Goal: Transaction & Acquisition: Purchase product/service

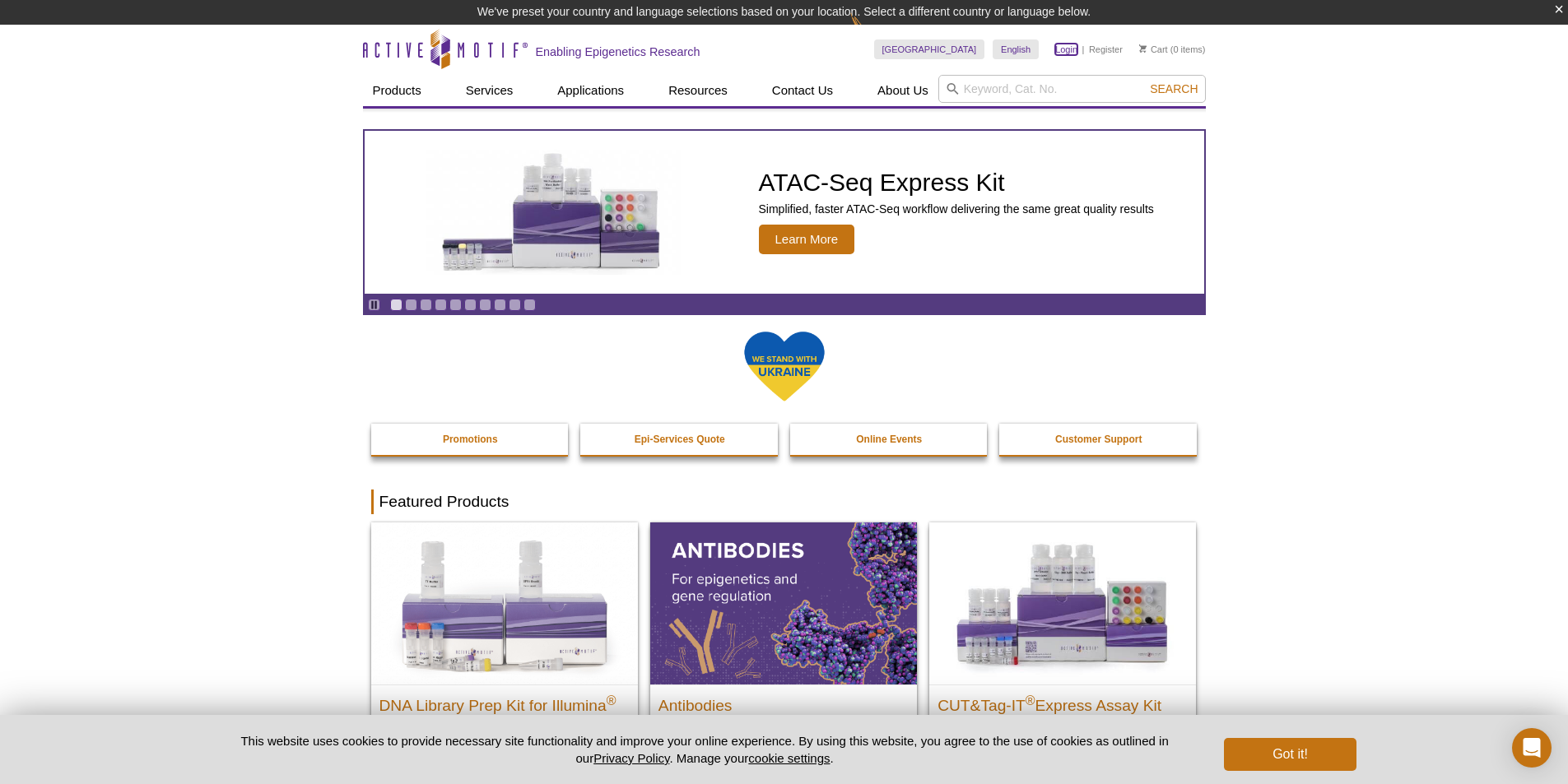
click at [1069, 51] on link "Login" at bounding box center [1066, 50] width 22 height 12
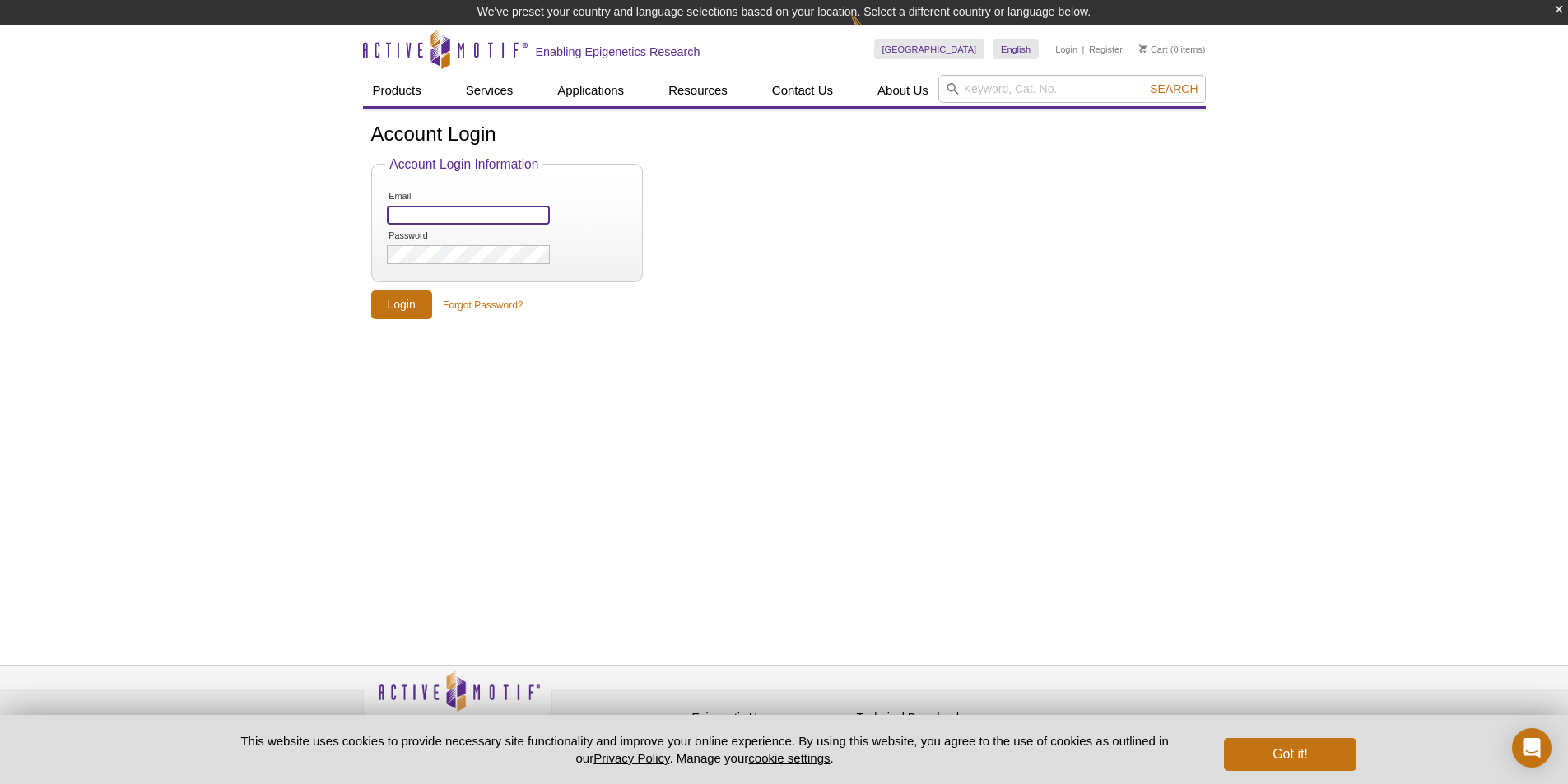
click at [486, 218] on input "Email" at bounding box center [468, 215] width 162 height 19
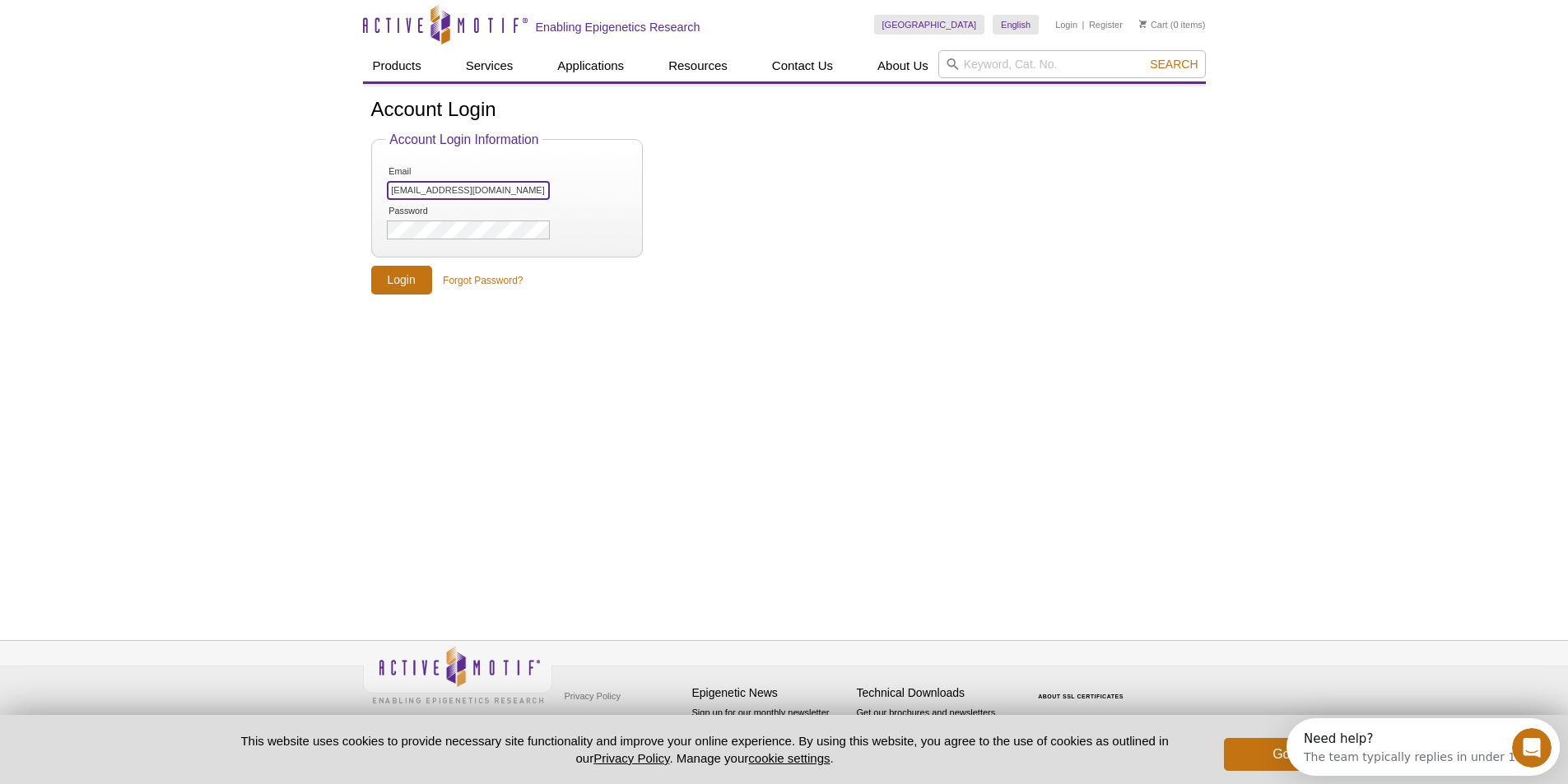
type input "jrajaiya@salud.unm.edu"
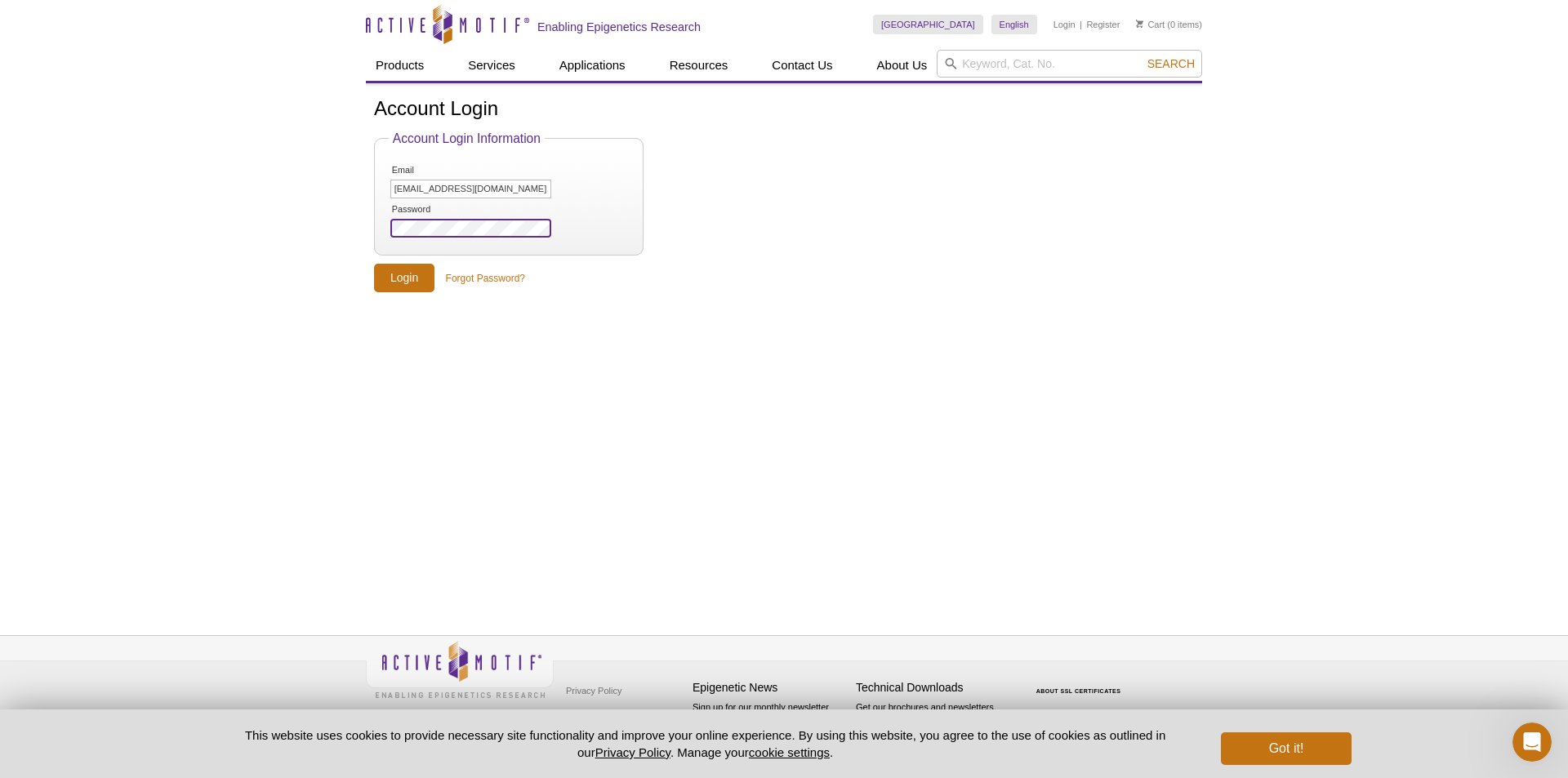
click at [374, 264] on input "Login" at bounding box center [404, 278] width 60 height 29
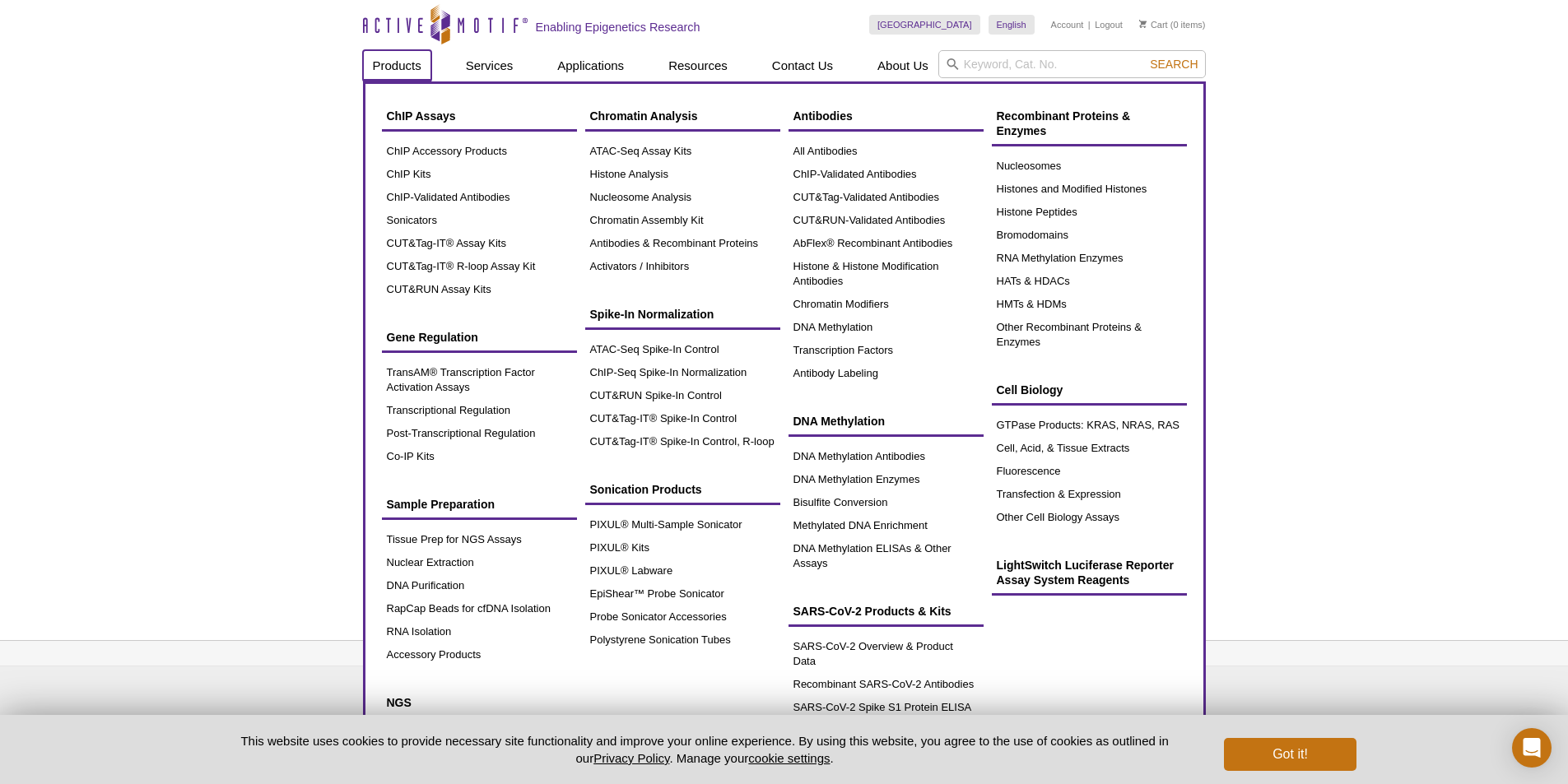
click at [398, 66] on link "Products" at bounding box center [397, 66] width 68 height 32
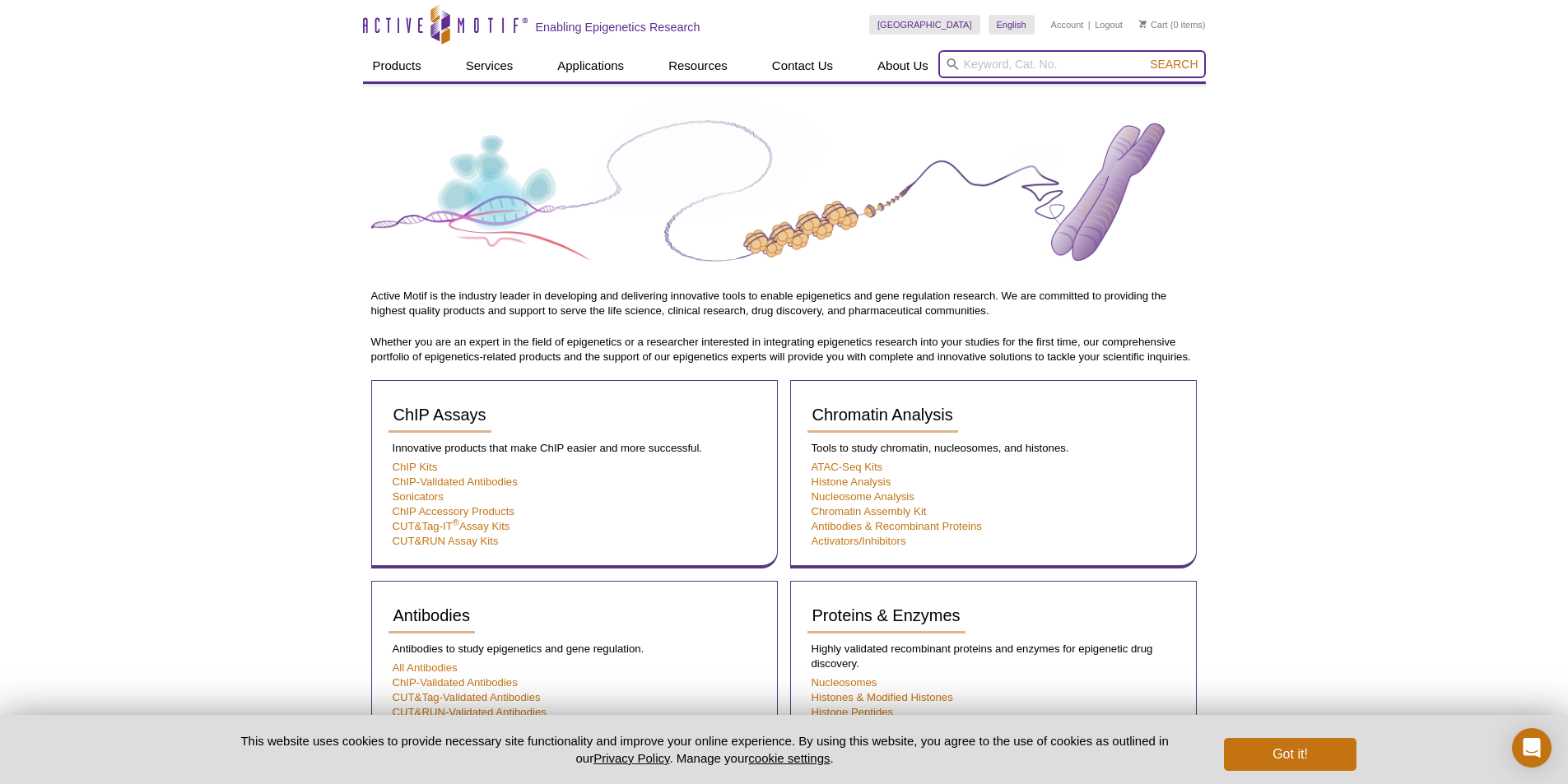
click at [1055, 68] on input "search" at bounding box center [1072, 64] width 268 height 28
click at [1145, 56] on button "Search" at bounding box center [1173, 64] width 57 height 15
click at [1069, 84] on li "25501 – RNA Subcellular Isolation Kit" at bounding box center [1032, 91] width 186 height 23
type input "25501 – RNA Subcellular Isolation Kit"
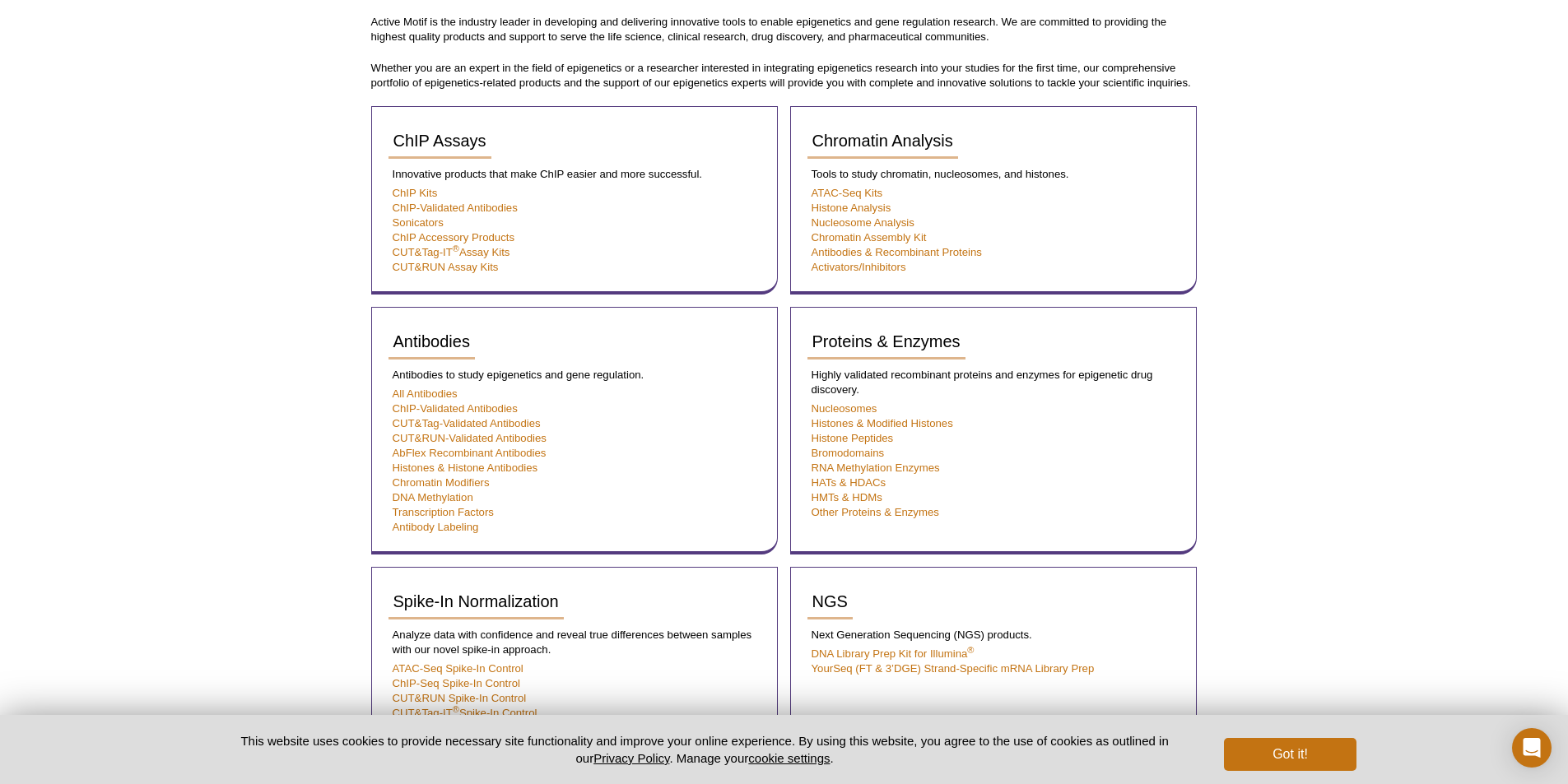
scroll to position [493, 0]
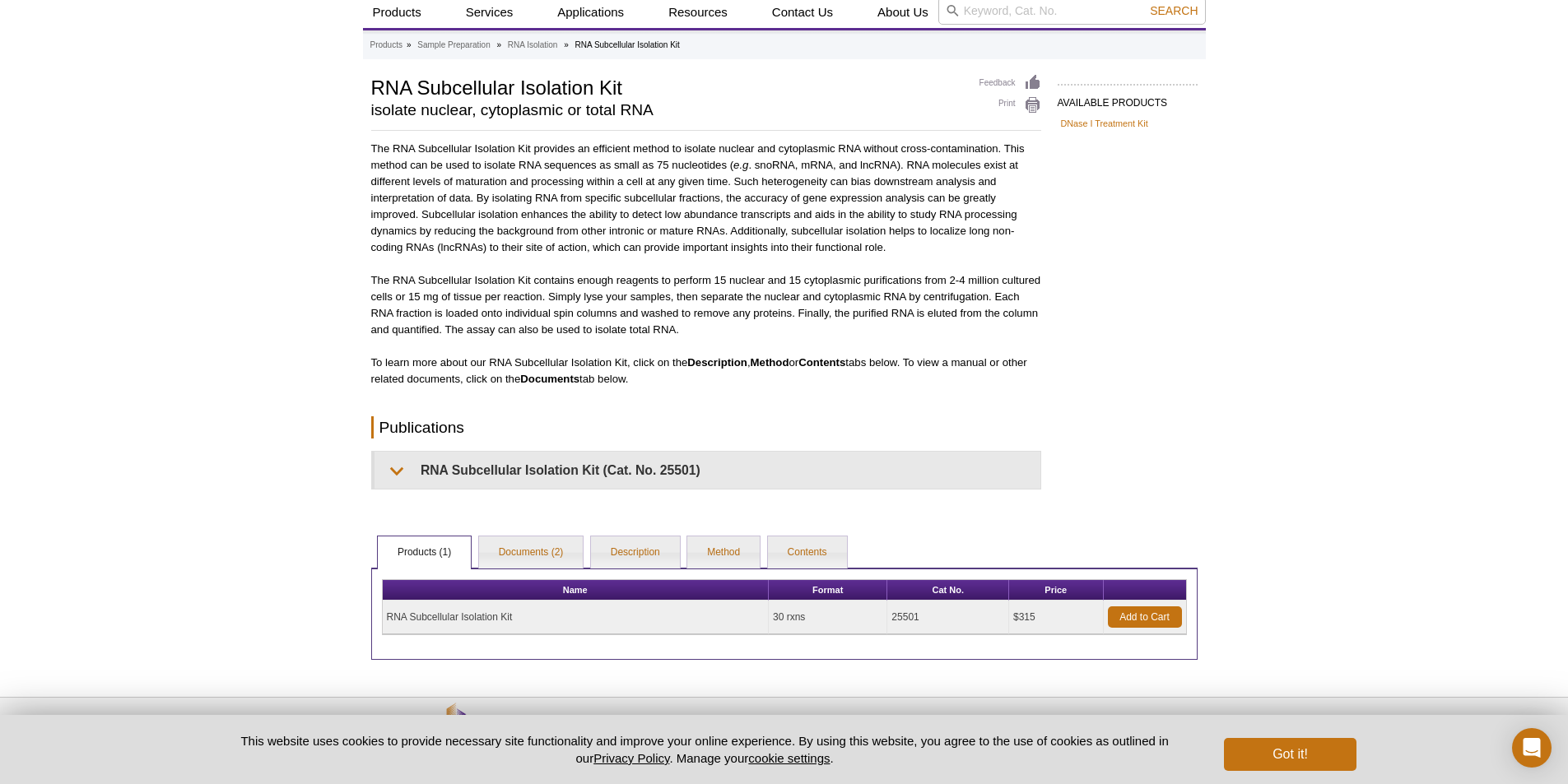
scroll to position [110, 0]
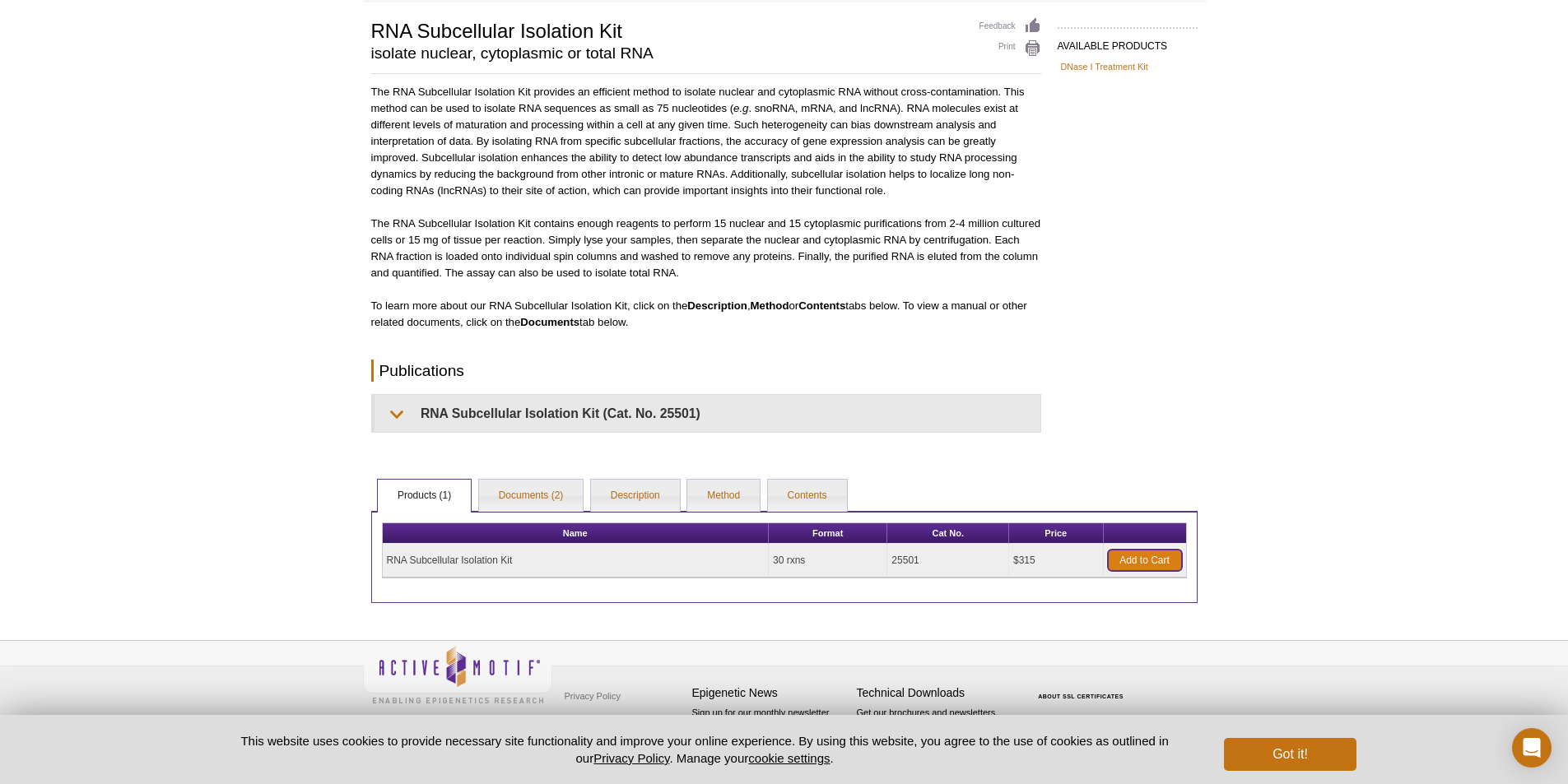
click at [1158, 564] on link "Add to Cart" at bounding box center [1144, 561] width 74 height 22
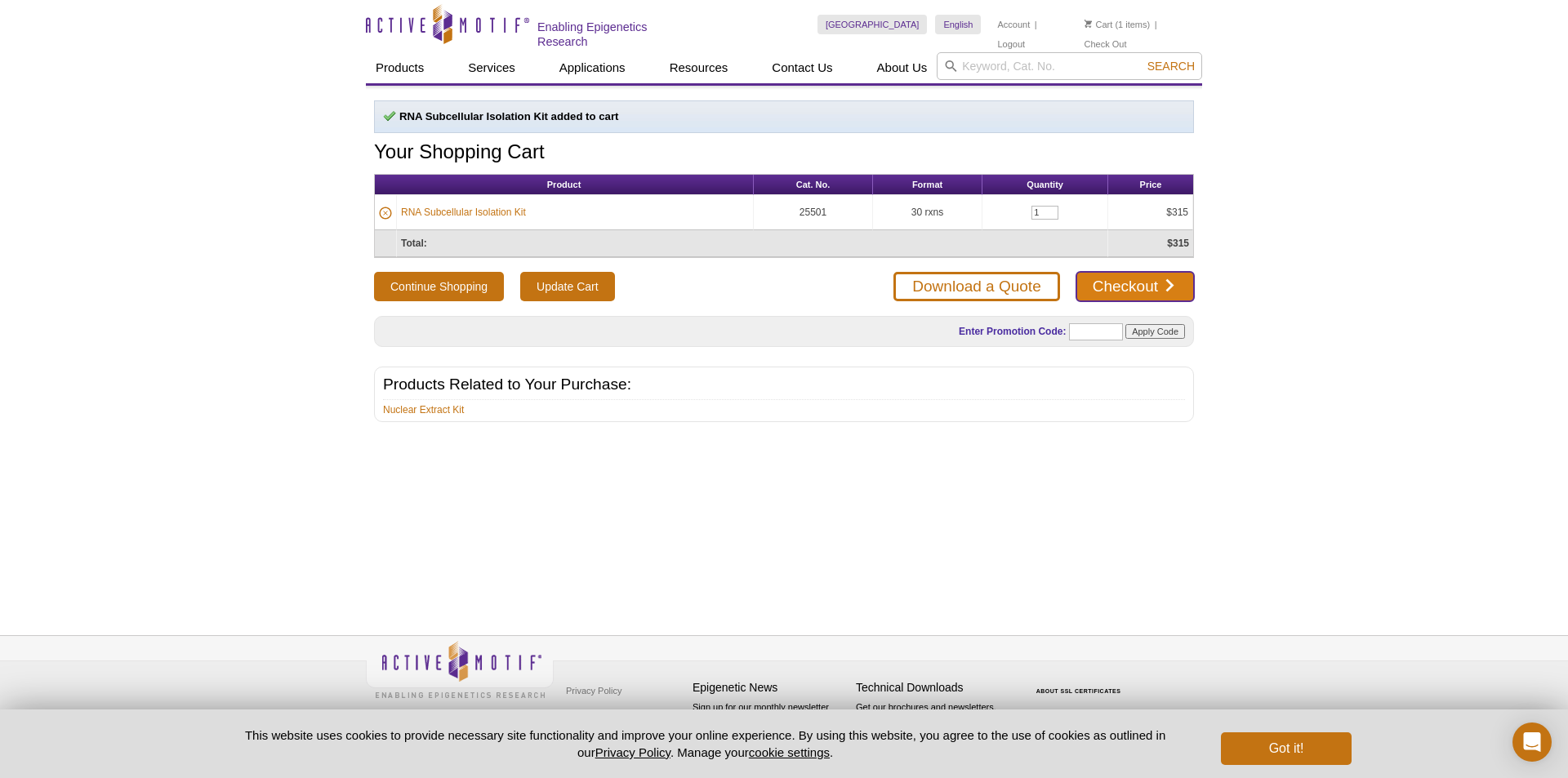
click at [1115, 295] on link "Checkout" at bounding box center [1135, 287] width 118 height 30
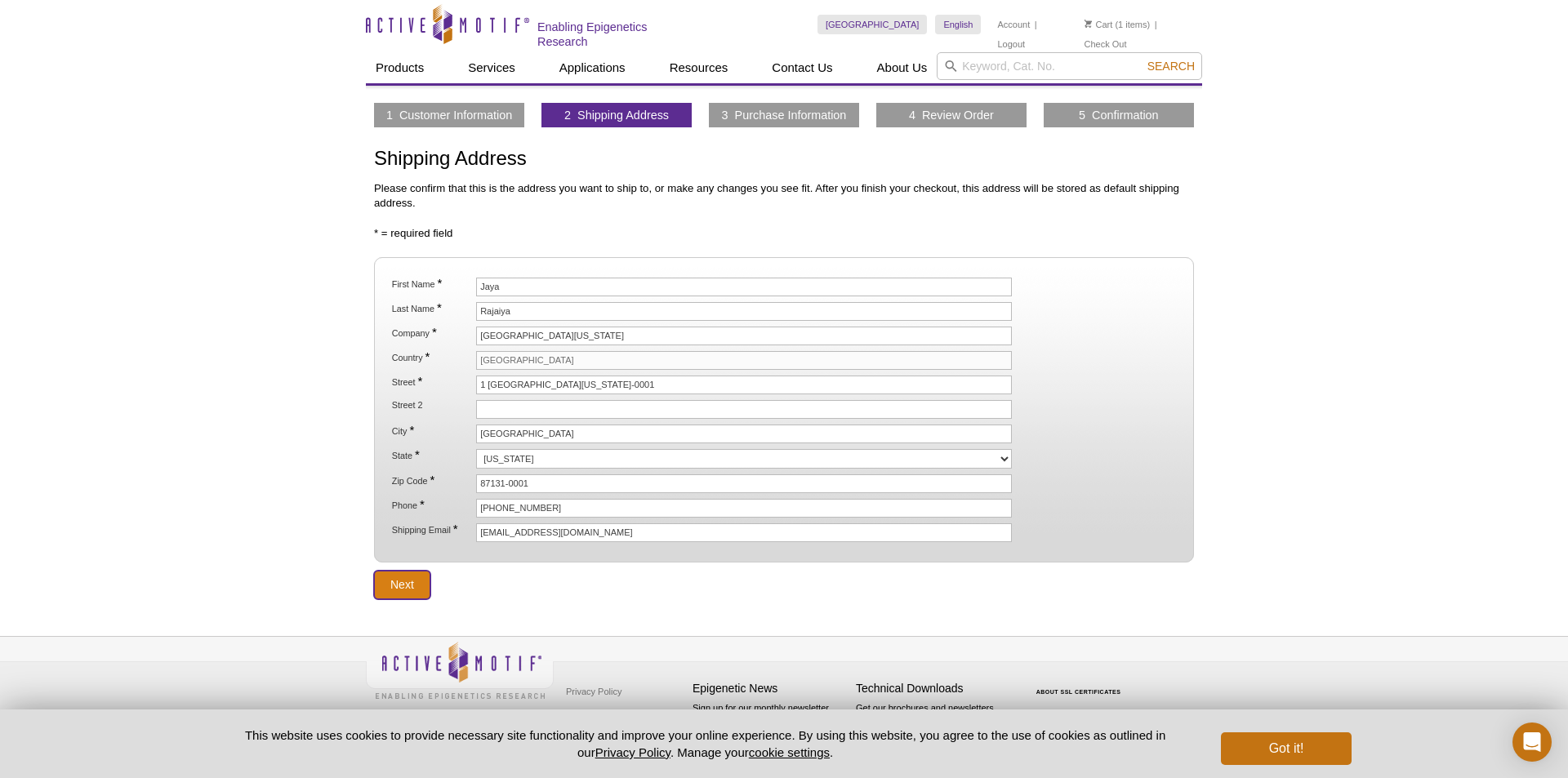
click at [417, 590] on input "Next" at bounding box center [402, 585] width 56 height 29
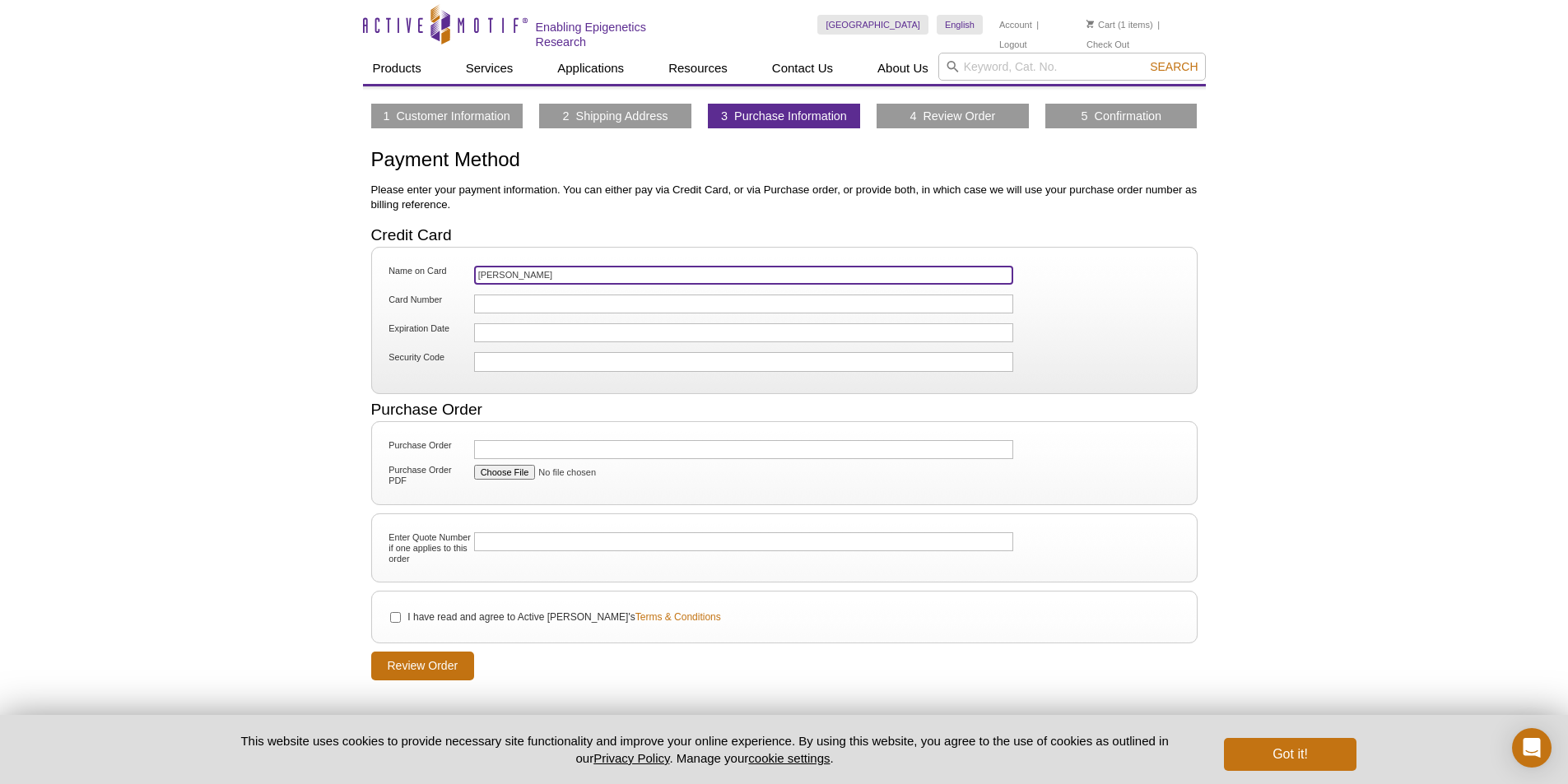
click at [548, 272] on input "Jaya Rajaiya" at bounding box center [745, 275] width 540 height 19
type input "J"
type input "[PERSON_NAME]"
click at [396, 618] on input "I have read and agree to Active [PERSON_NAME]'s Terms & Conditions" at bounding box center [396, 617] width 11 height 11
checkbox input "true"
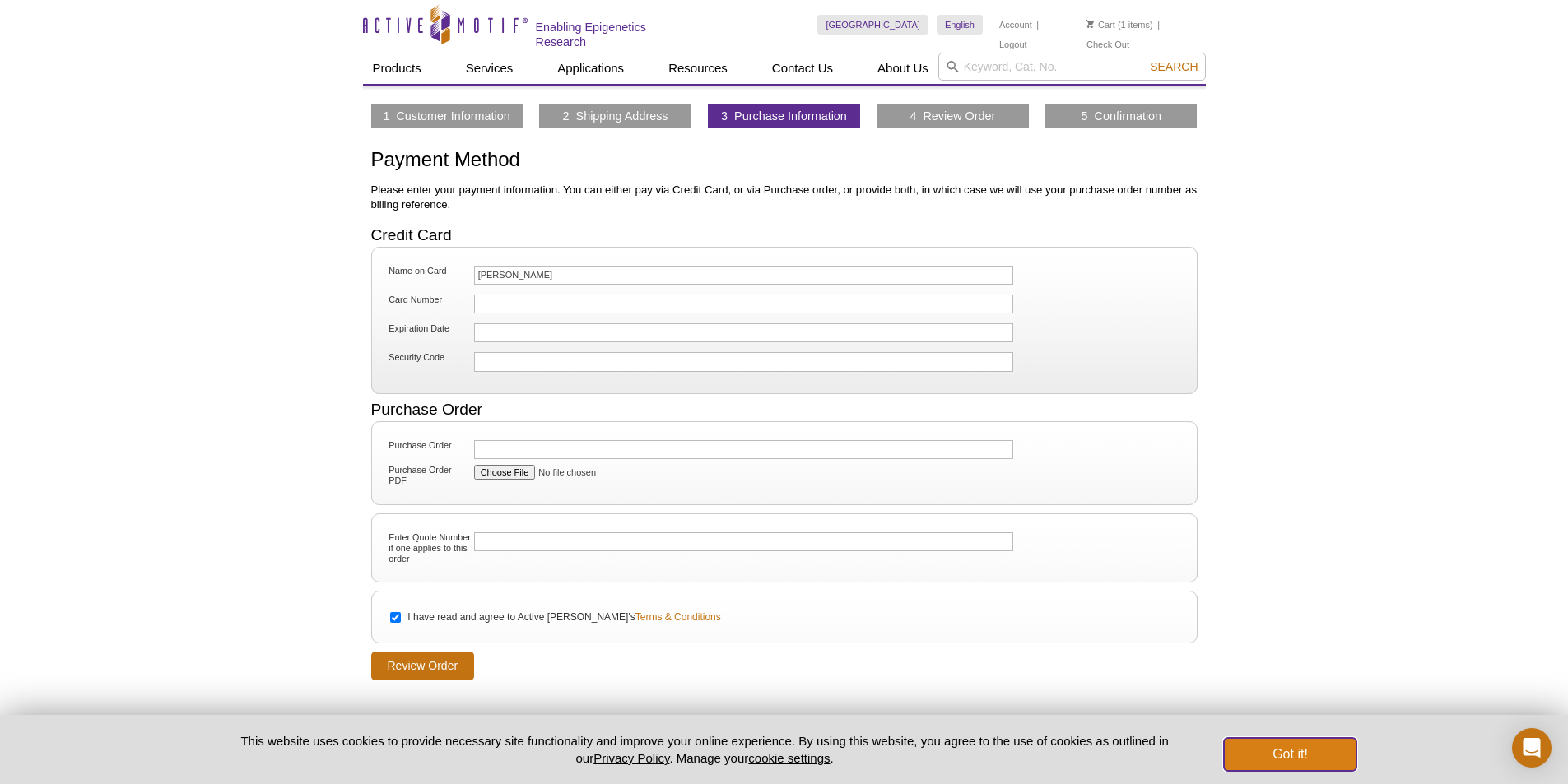
click at [1280, 747] on button "Got it!" at bounding box center [1290, 755] width 132 height 33
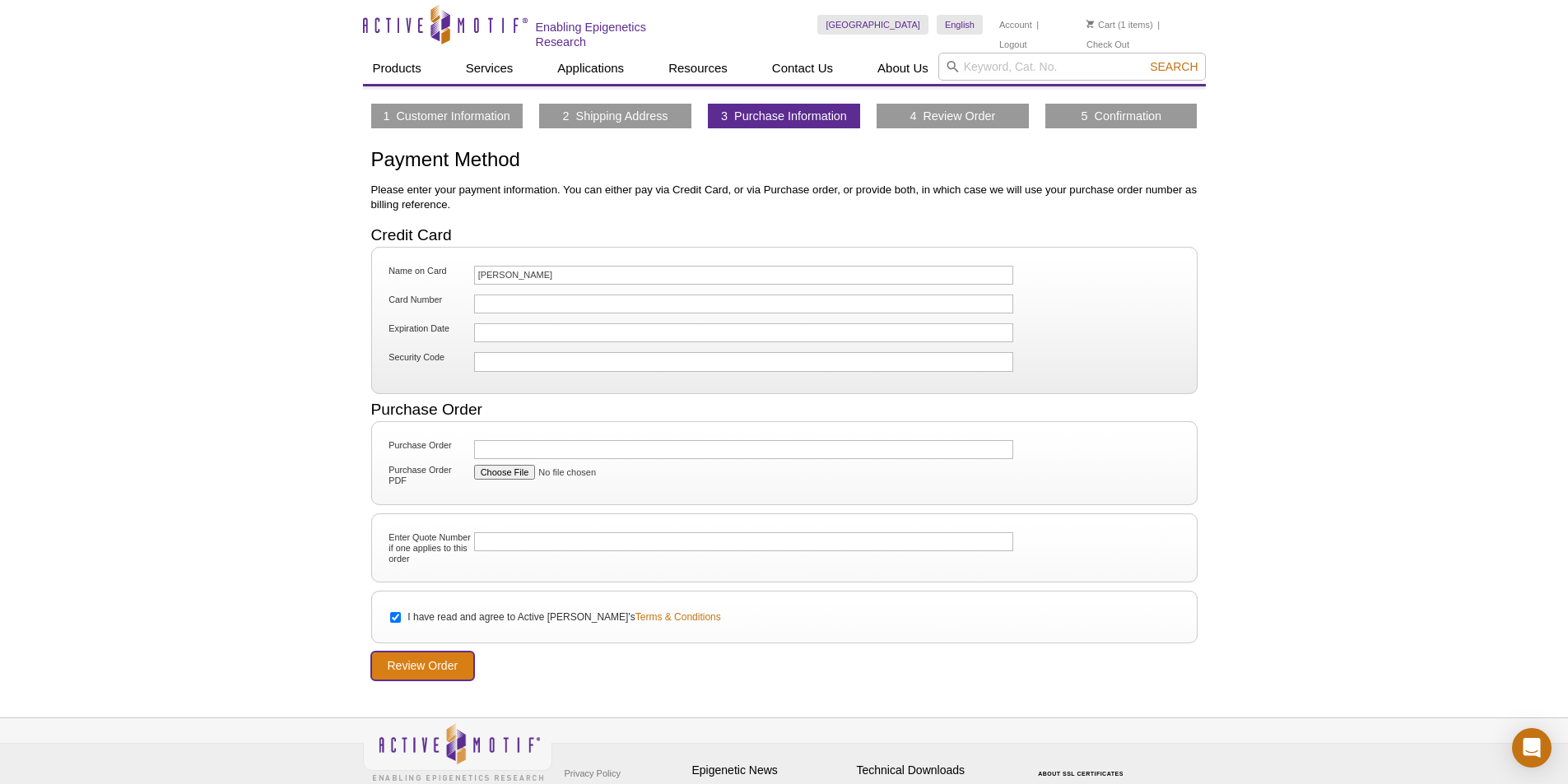
click at [410, 663] on input "Review Order" at bounding box center [423, 666] width 104 height 29
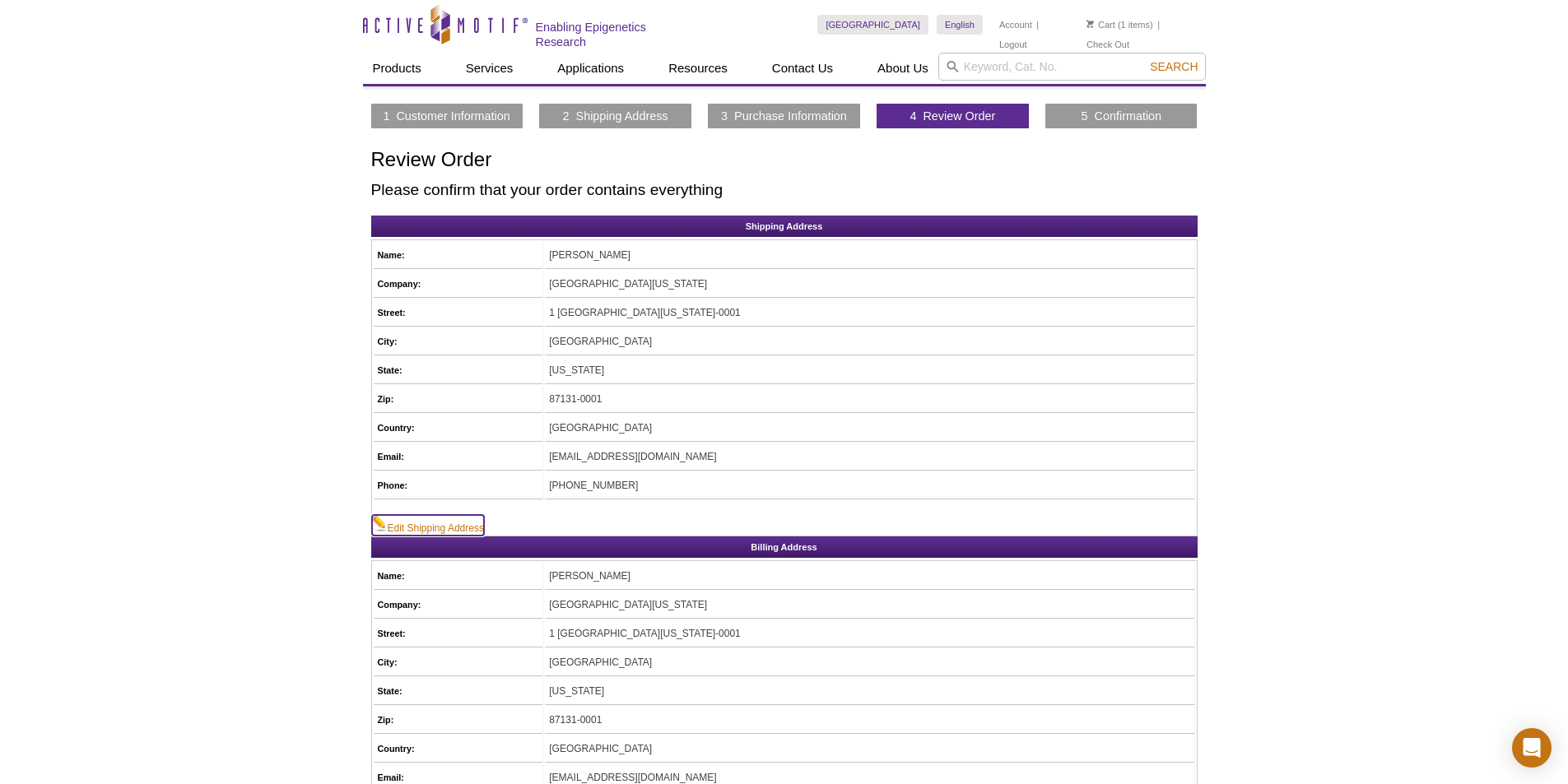
click at [461, 527] on link "Edit Shipping Address" at bounding box center [428, 525] width 112 height 21
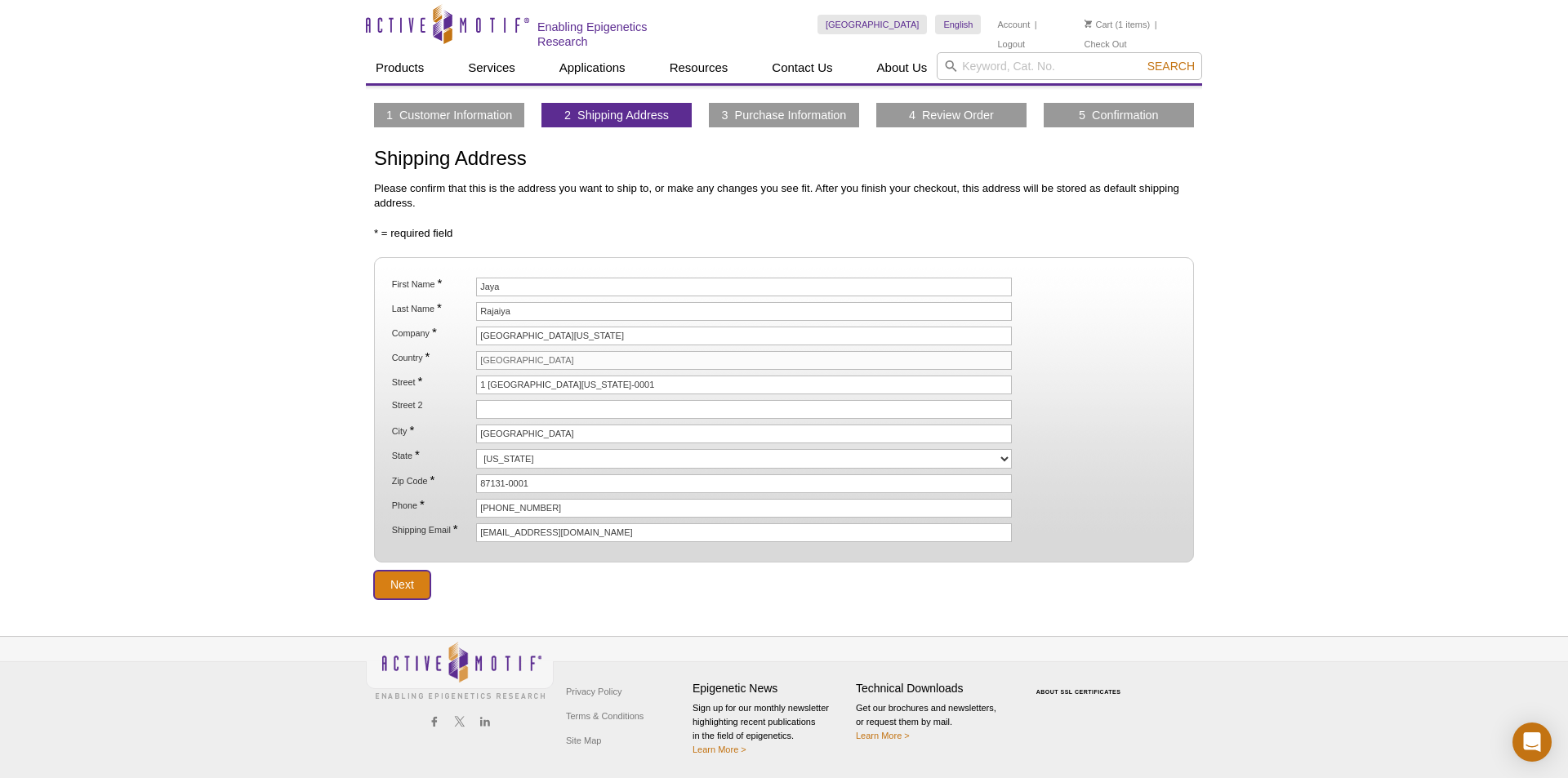
click at [407, 584] on input "Next" at bounding box center [402, 585] width 56 height 29
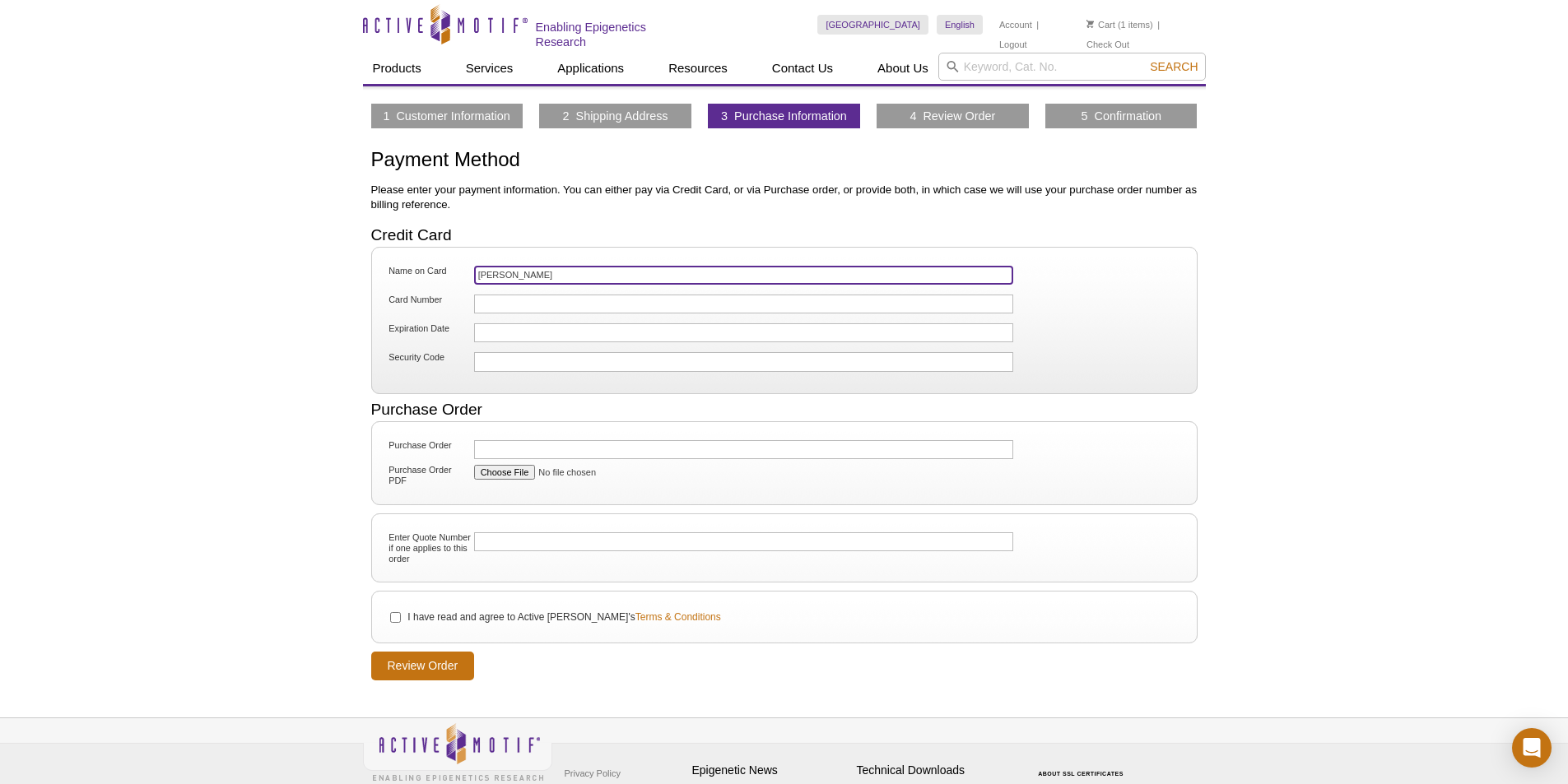
click at [576, 272] on input "[PERSON_NAME]" at bounding box center [745, 275] width 540 height 19
type input "J"
type input "[PERSON_NAME]"
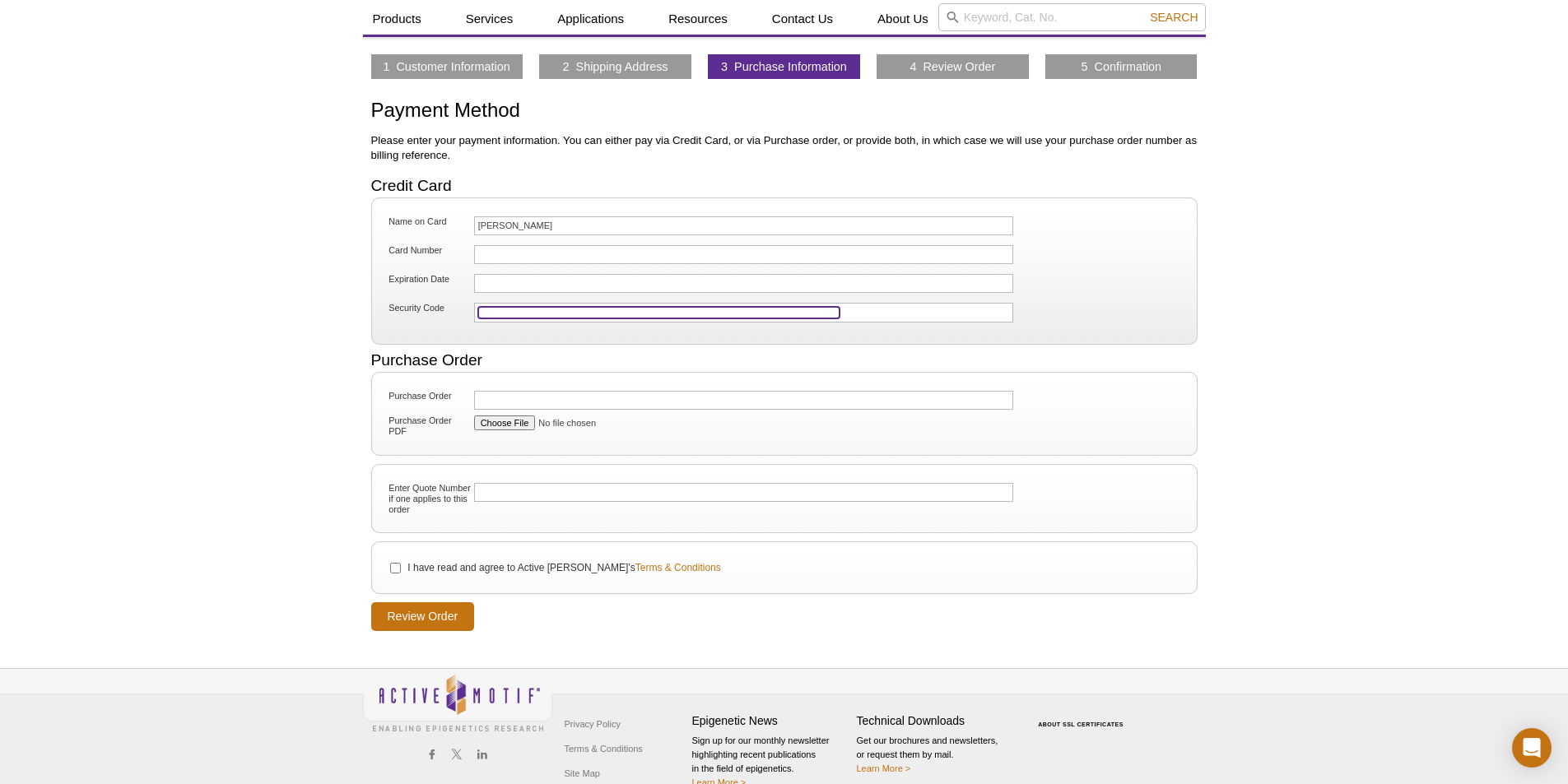
scroll to position [75, 0]
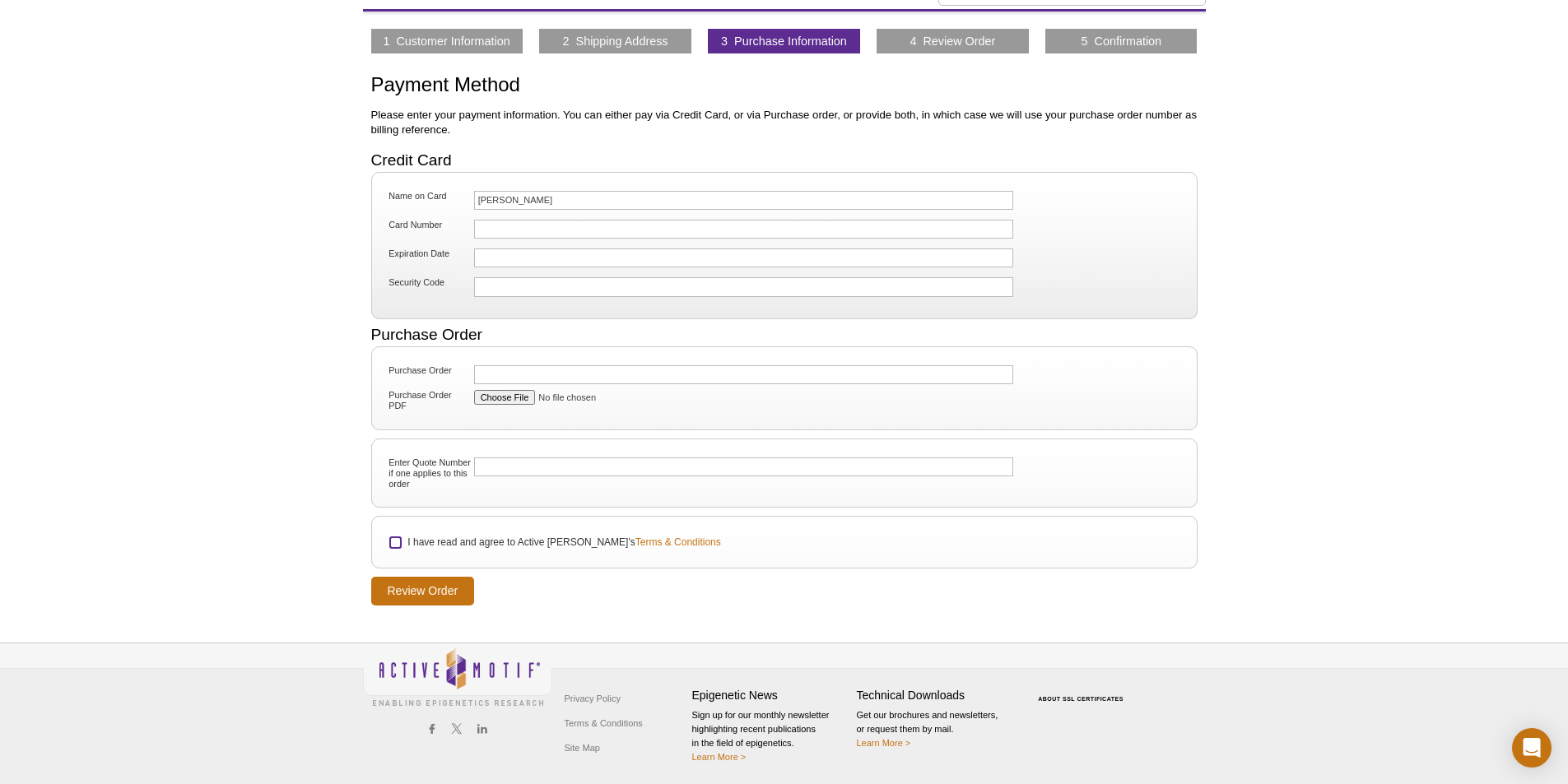
click at [401, 541] on input "I have read and agree to Active Motif's Terms & Conditions" at bounding box center [396, 542] width 11 height 11
checkbox input "true"
click at [424, 582] on input "Review Order" at bounding box center [423, 590] width 104 height 29
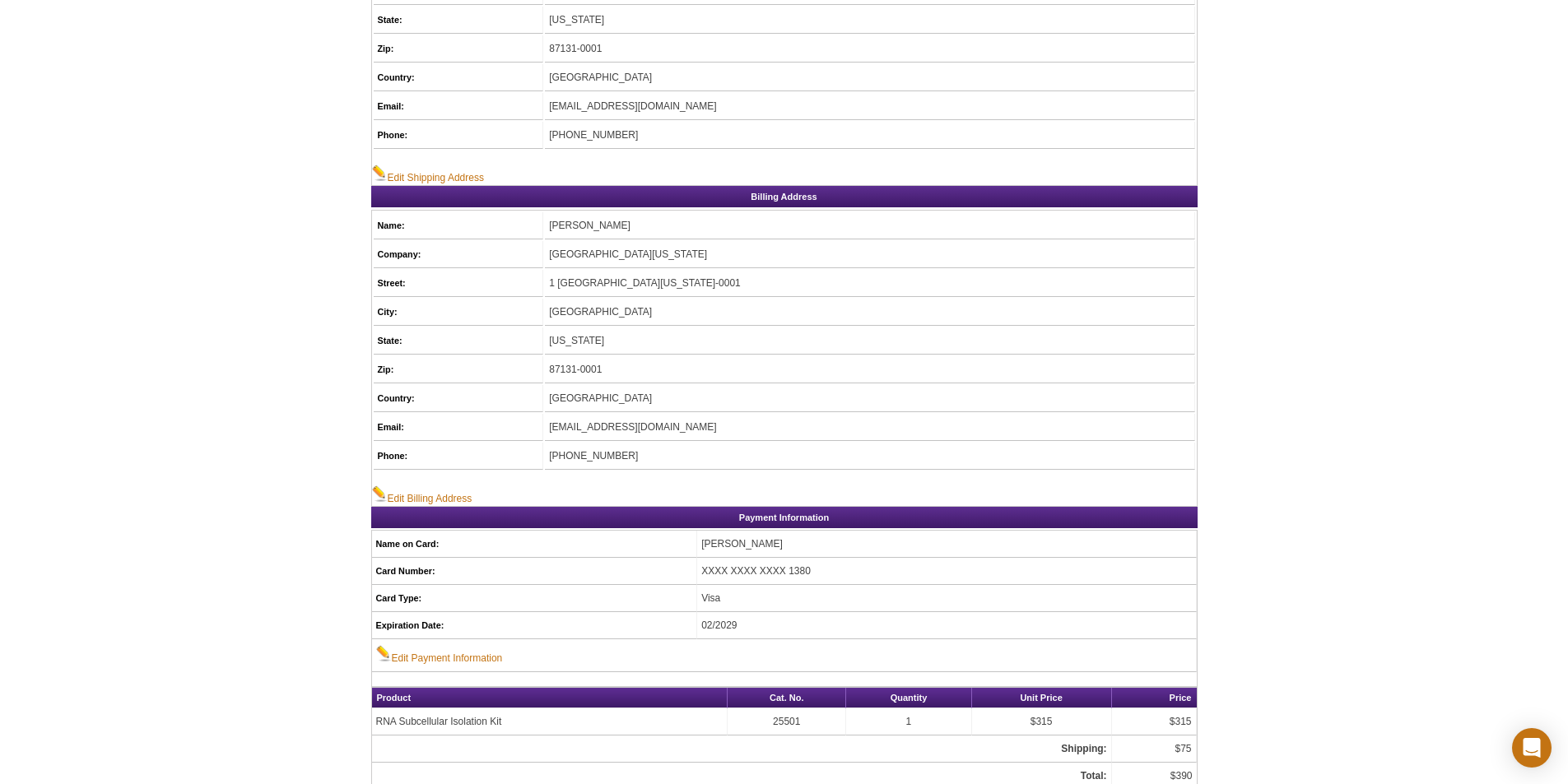
scroll to position [411, 0]
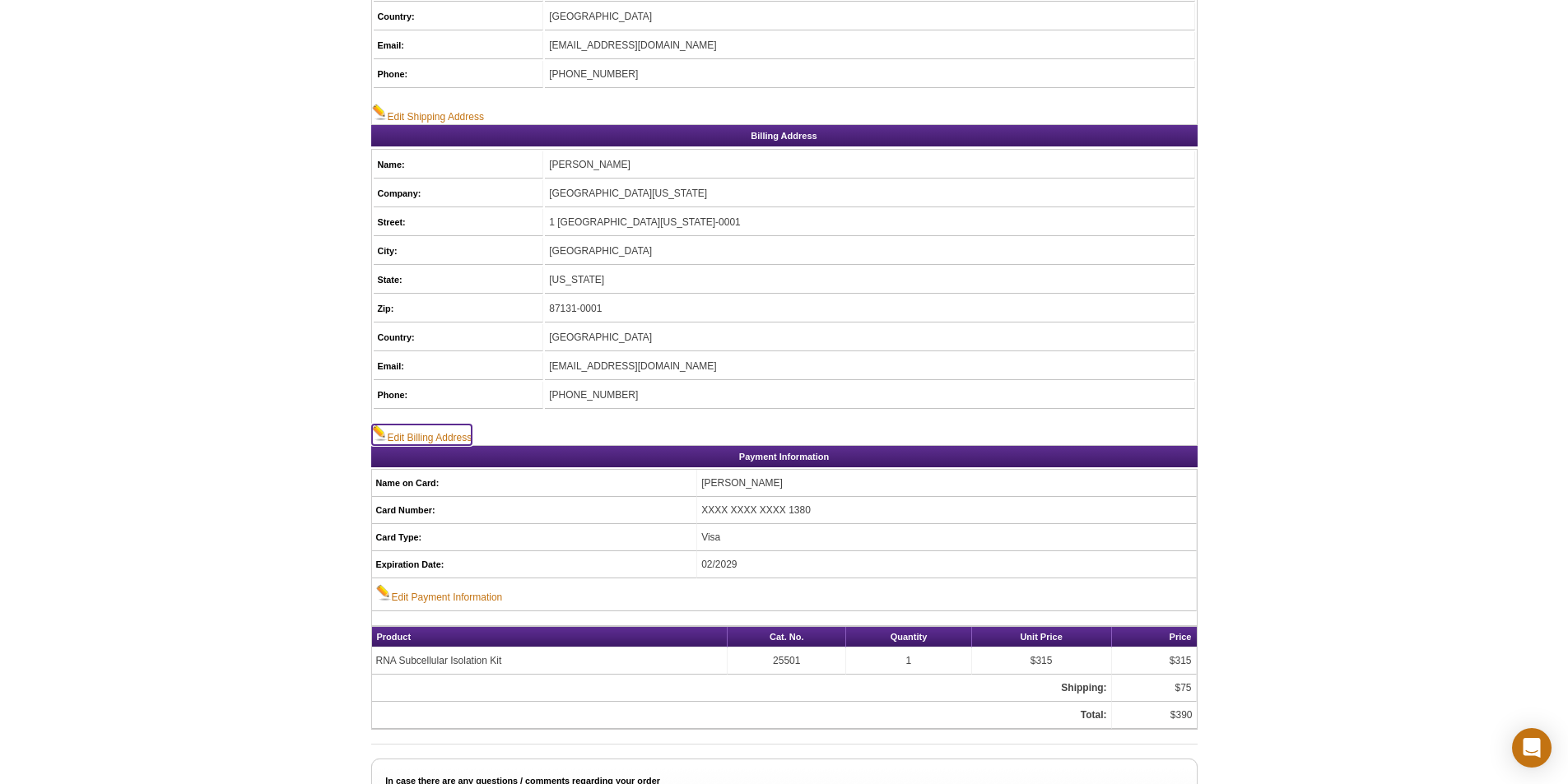
click at [437, 430] on link "Edit Billing Address" at bounding box center [422, 434] width 101 height 21
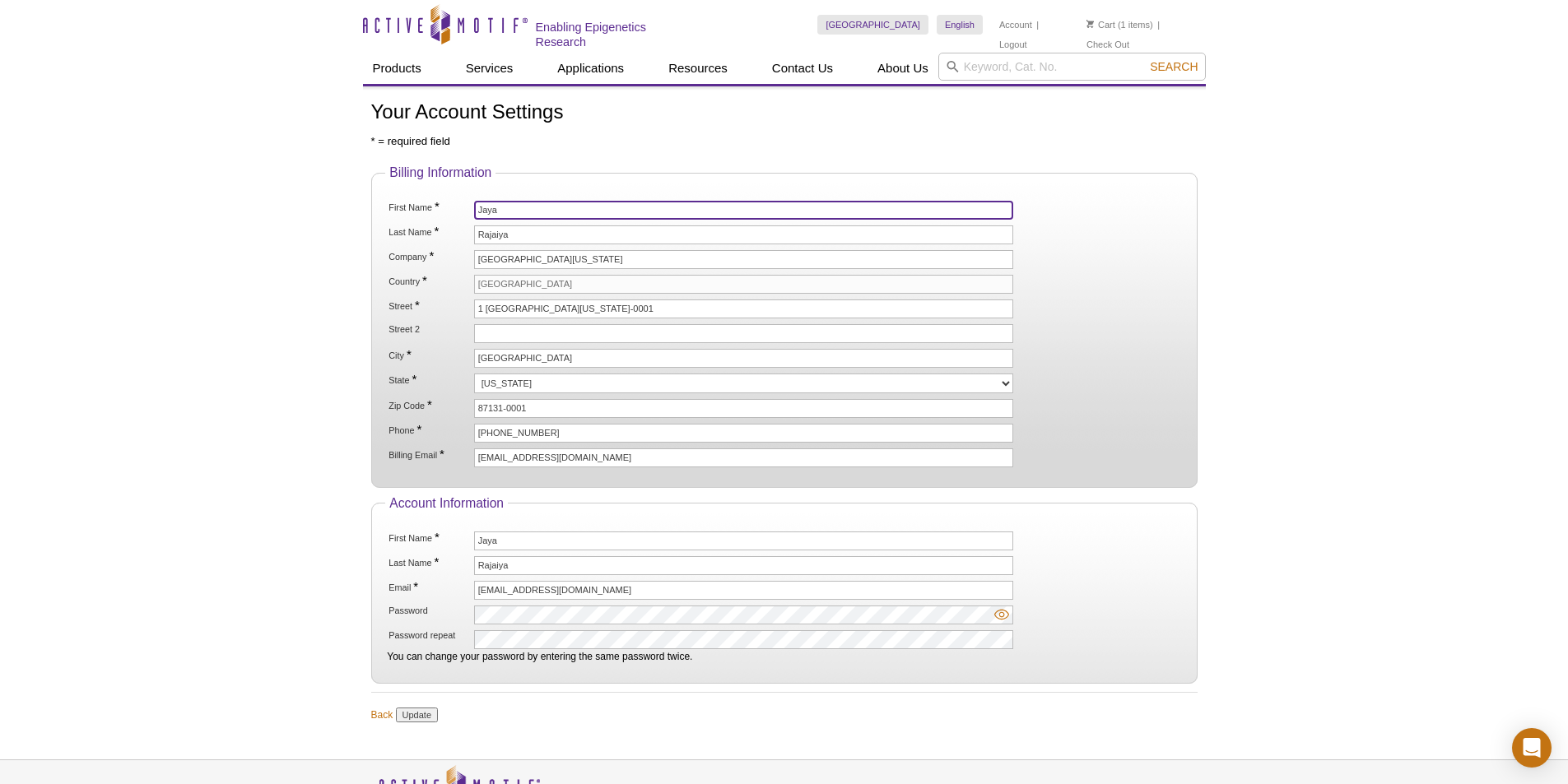
click at [514, 203] on input "Jaya" at bounding box center [745, 210] width 540 height 19
type input "J"
type input "Esteban"
type input "Moreno"
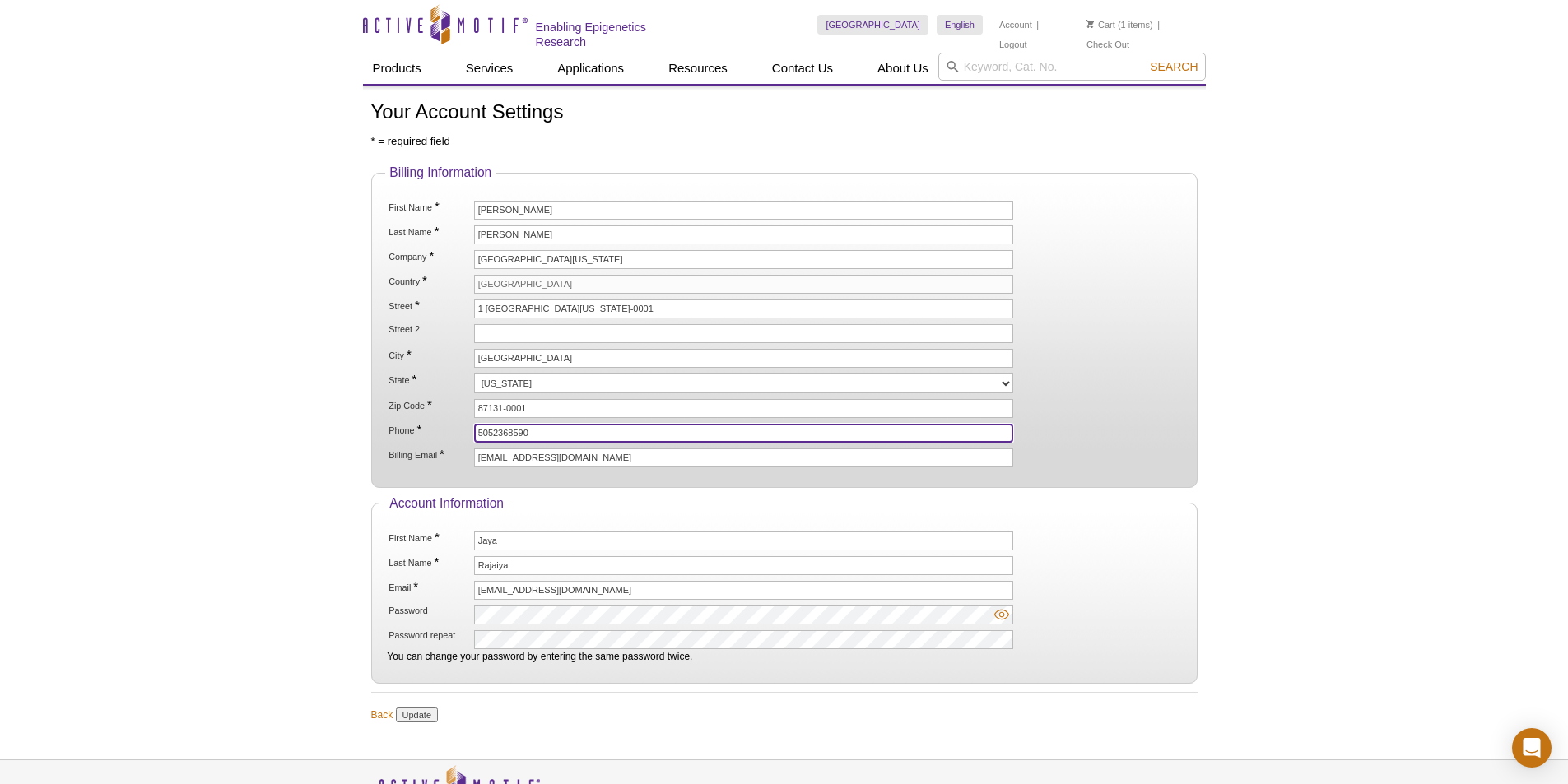
type input "5052368590"
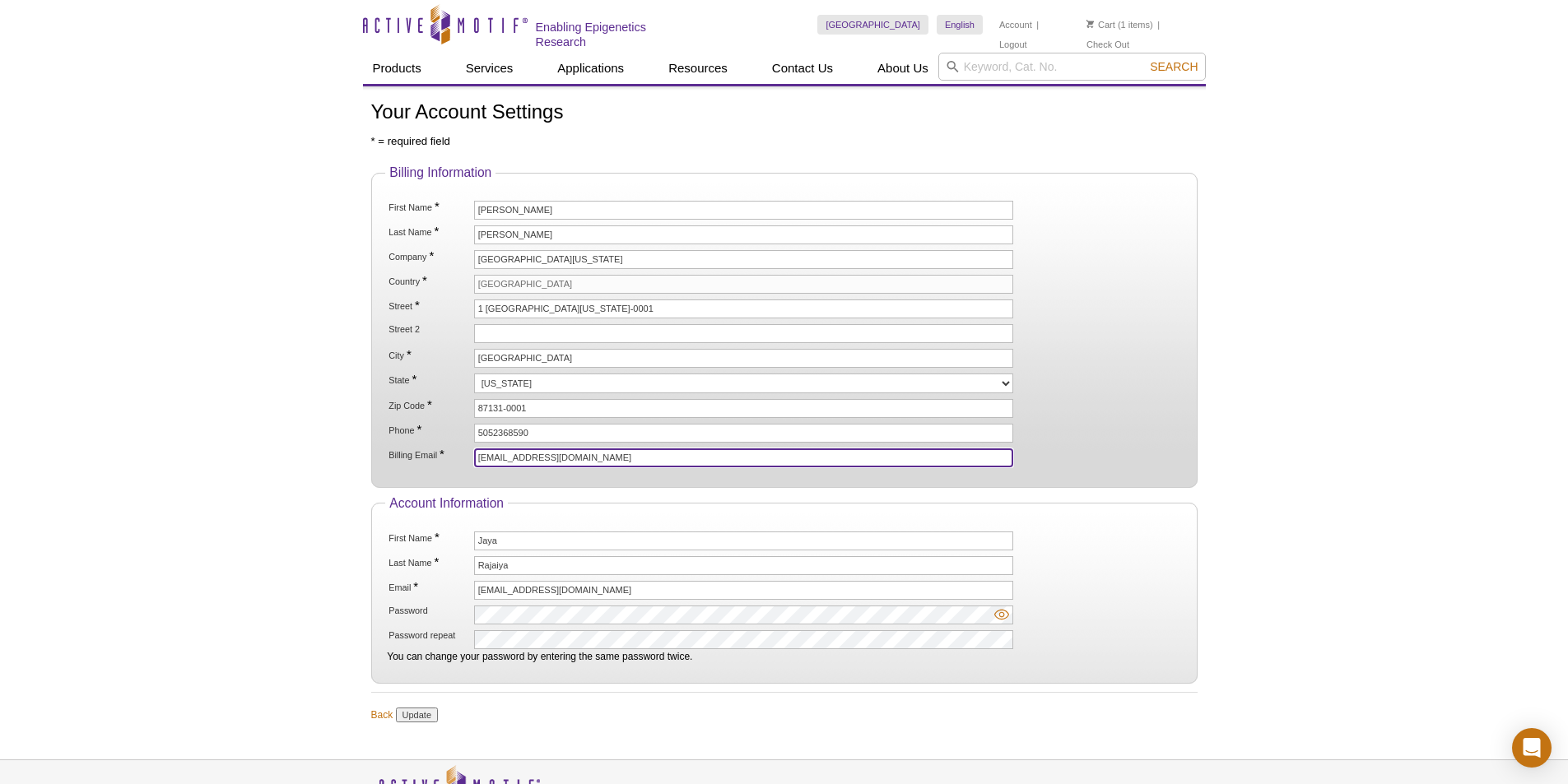
type input "esmoreno@salud.unm.edu"
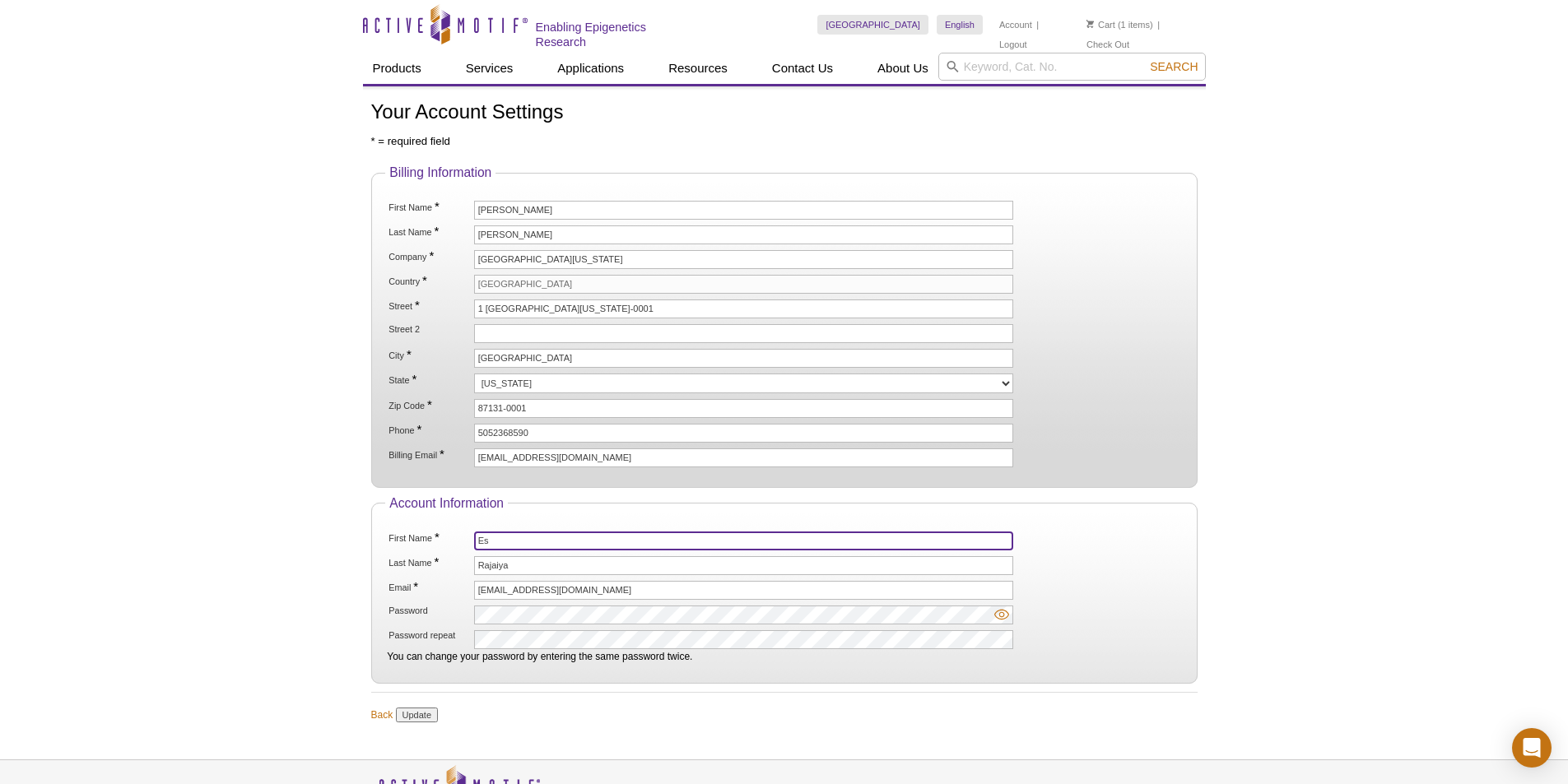
type input "E"
type input "Jaya"
click at [174, 325] on div "Active Motif Logo Enabling Epigenetics Research 1 Search Skip to content Active…" at bounding box center [784, 452] width 1568 height 904
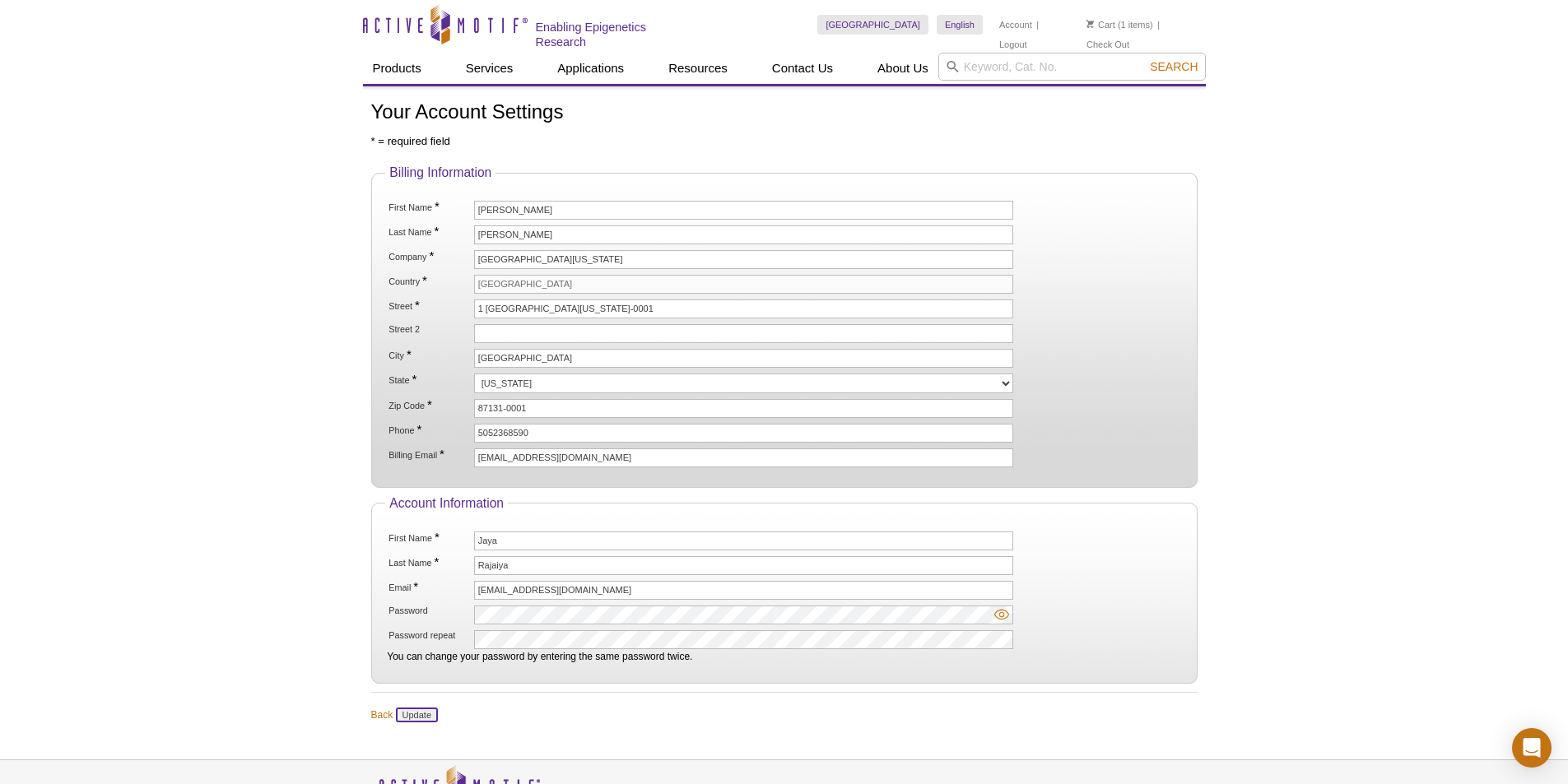
click at [414, 714] on input "Update" at bounding box center [417, 715] width 42 height 15
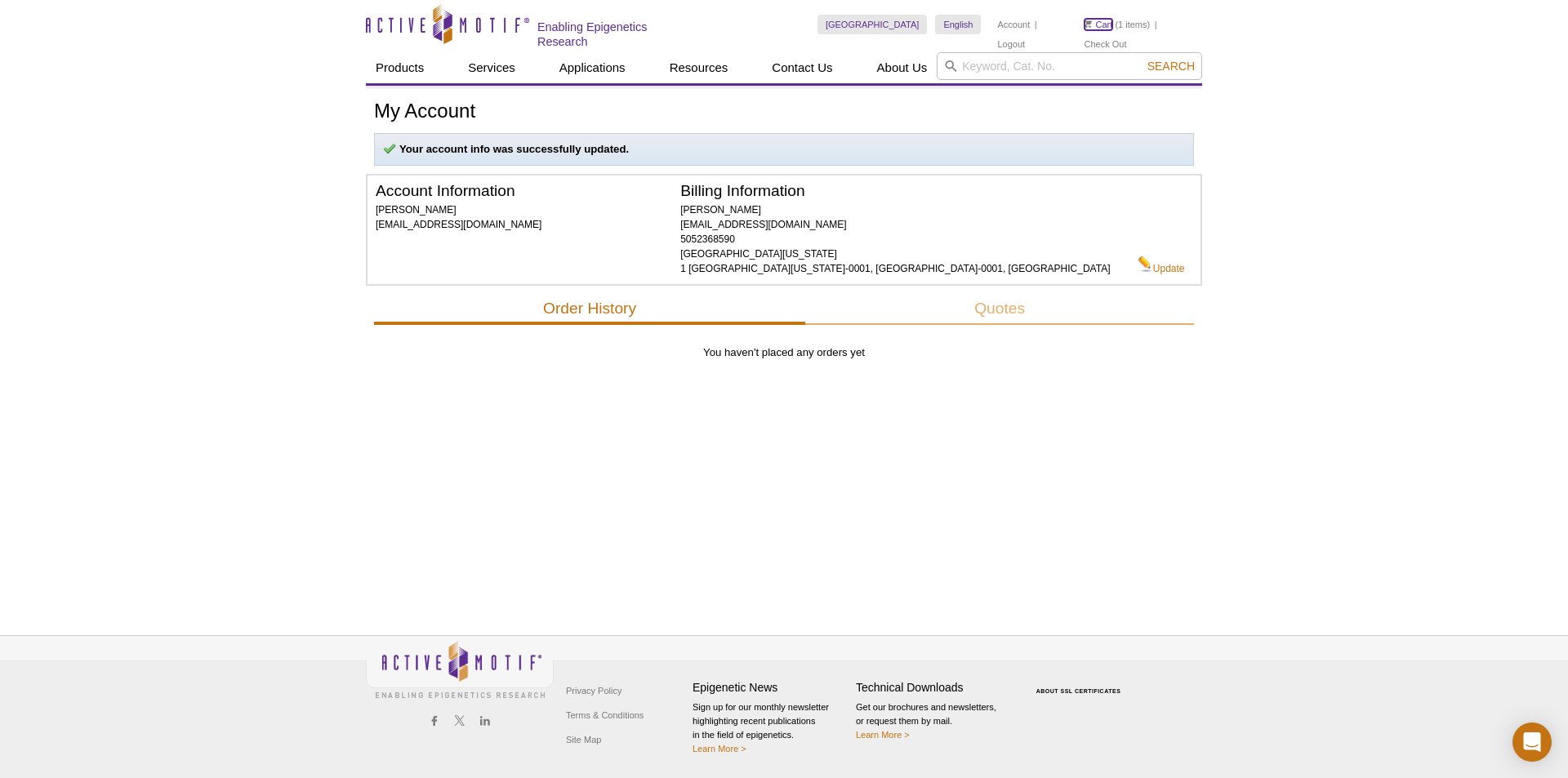
click at [1103, 26] on link "Cart" at bounding box center [1099, 25] width 29 height 12
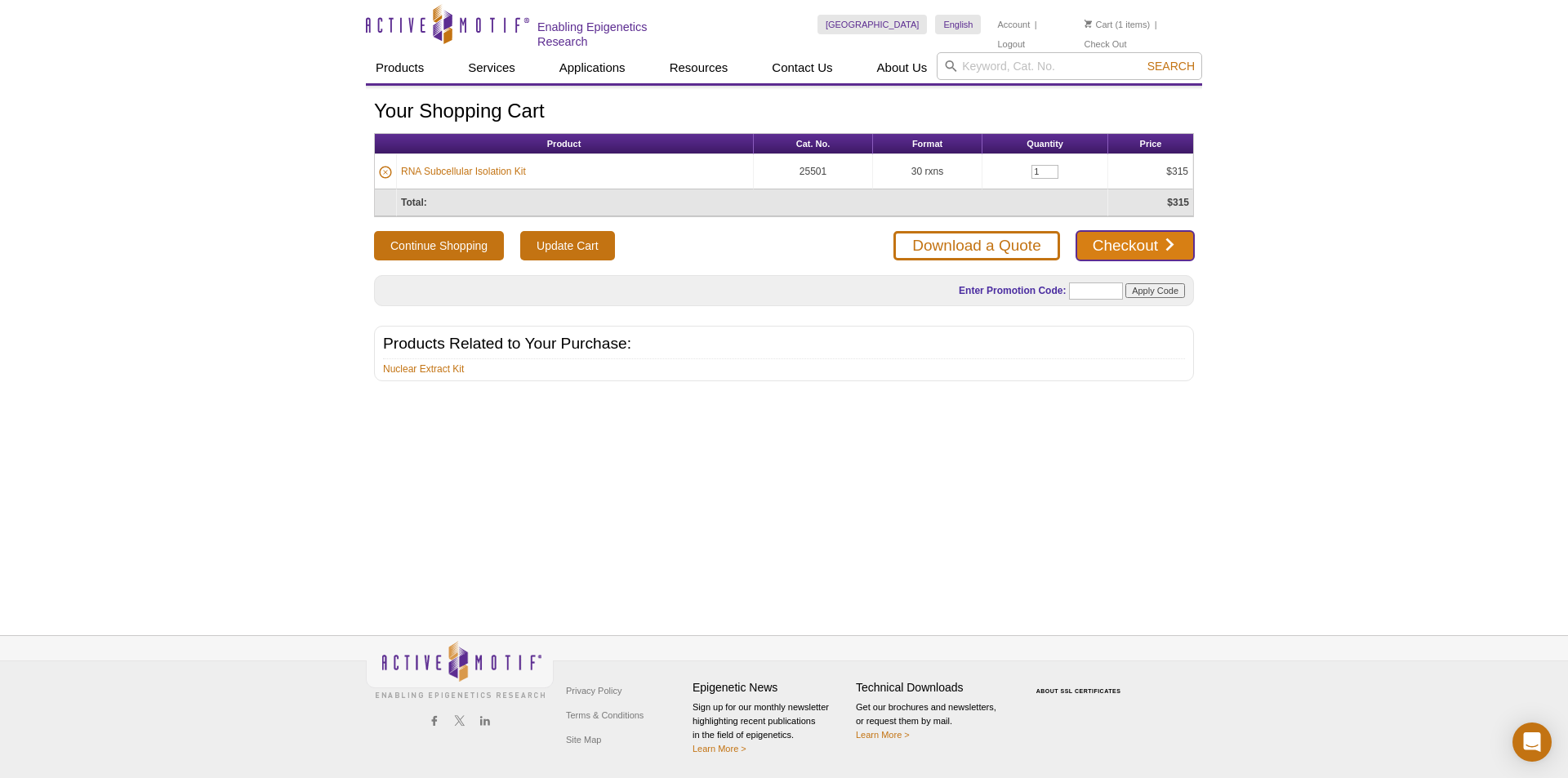
click at [1137, 233] on link "Checkout" at bounding box center [1135, 246] width 118 height 30
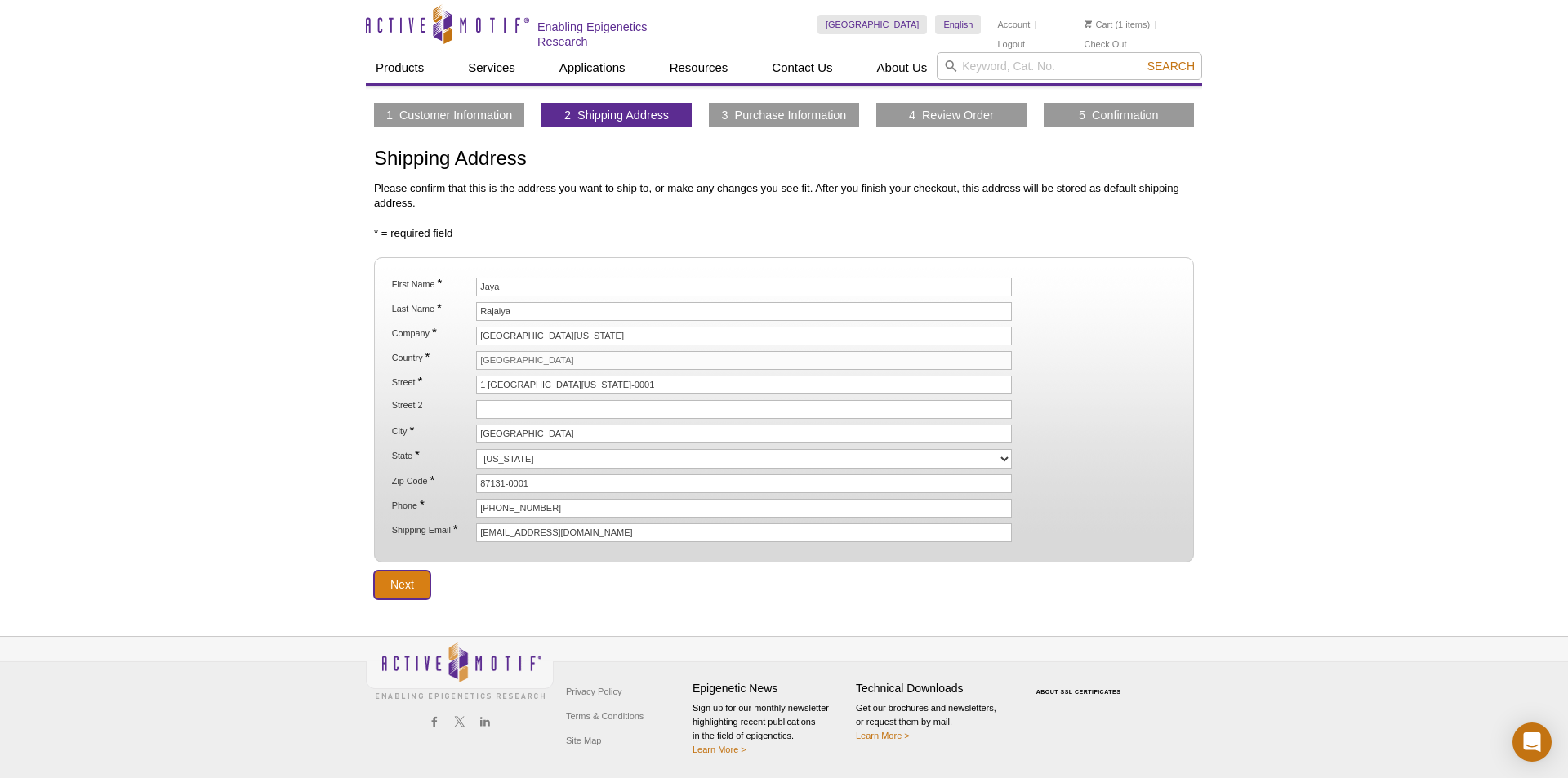
click at [397, 583] on input "Next" at bounding box center [402, 585] width 56 height 29
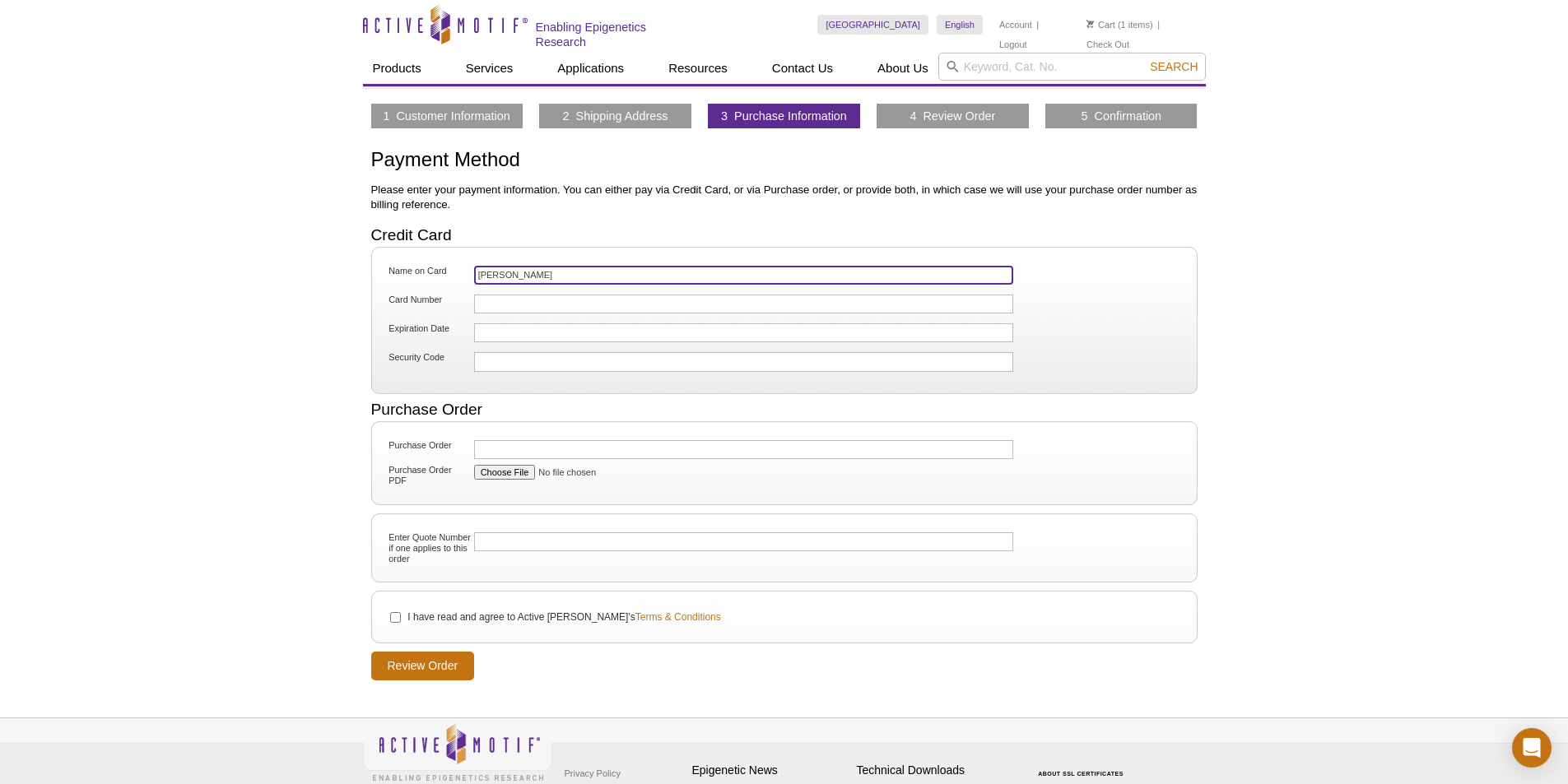
drag, startPoint x: 562, startPoint y: 269, endPoint x: 408, endPoint y: 270, distance: 154.0
click at [408, 270] on li "Name on Card Jaya Rajaiya" at bounding box center [784, 277] width 797 height 27
type input "[PERSON_NAME]"
click at [392, 620] on input "I have read and agree to Active Motif's Terms & Conditions" at bounding box center [396, 617] width 11 height 11
checkbox input "true"
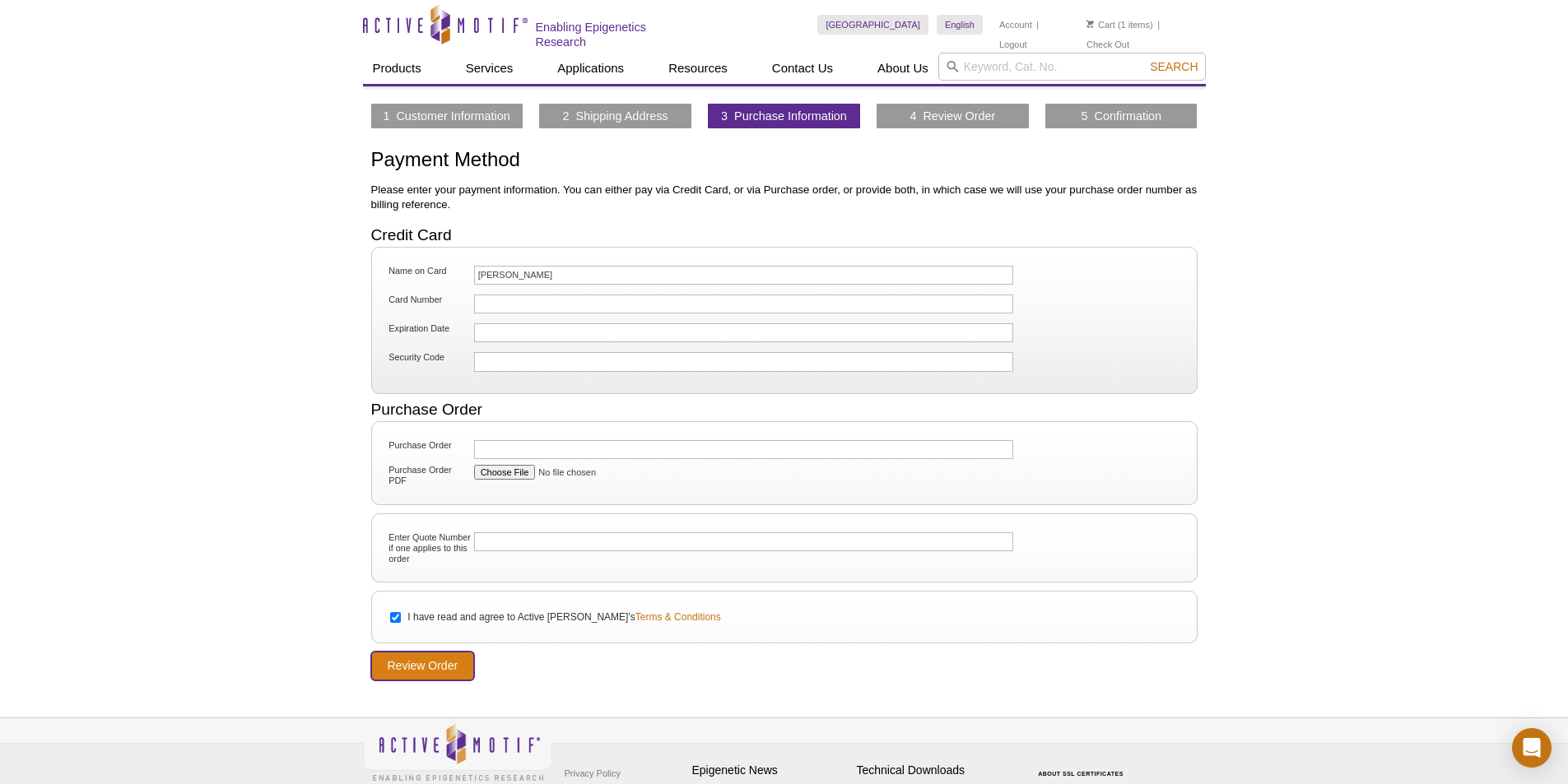
click at [414, 659] on input "Review Order" at bounding box center [423, 666] width 104 height 29
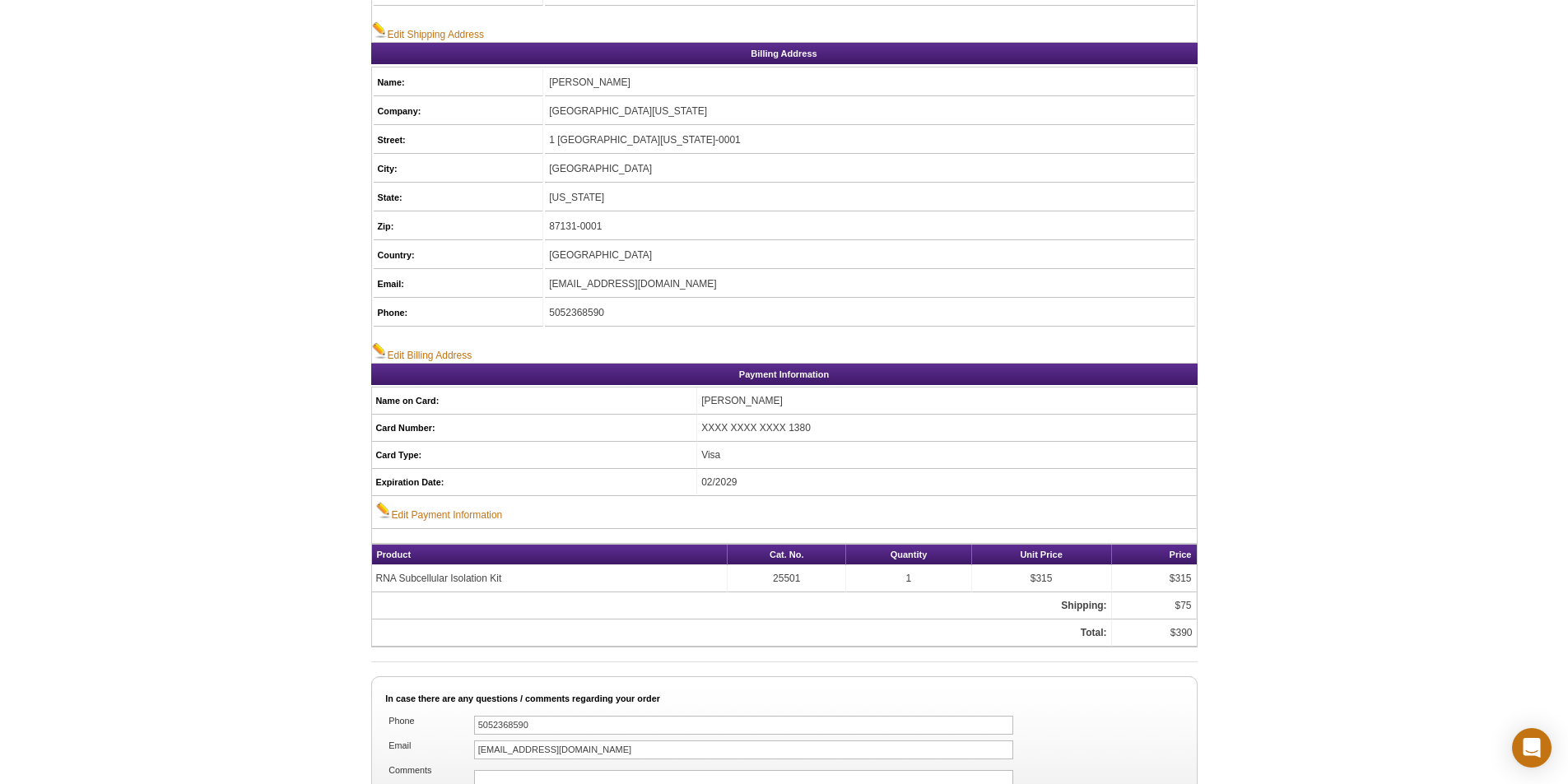
scroll to position [823, 0]
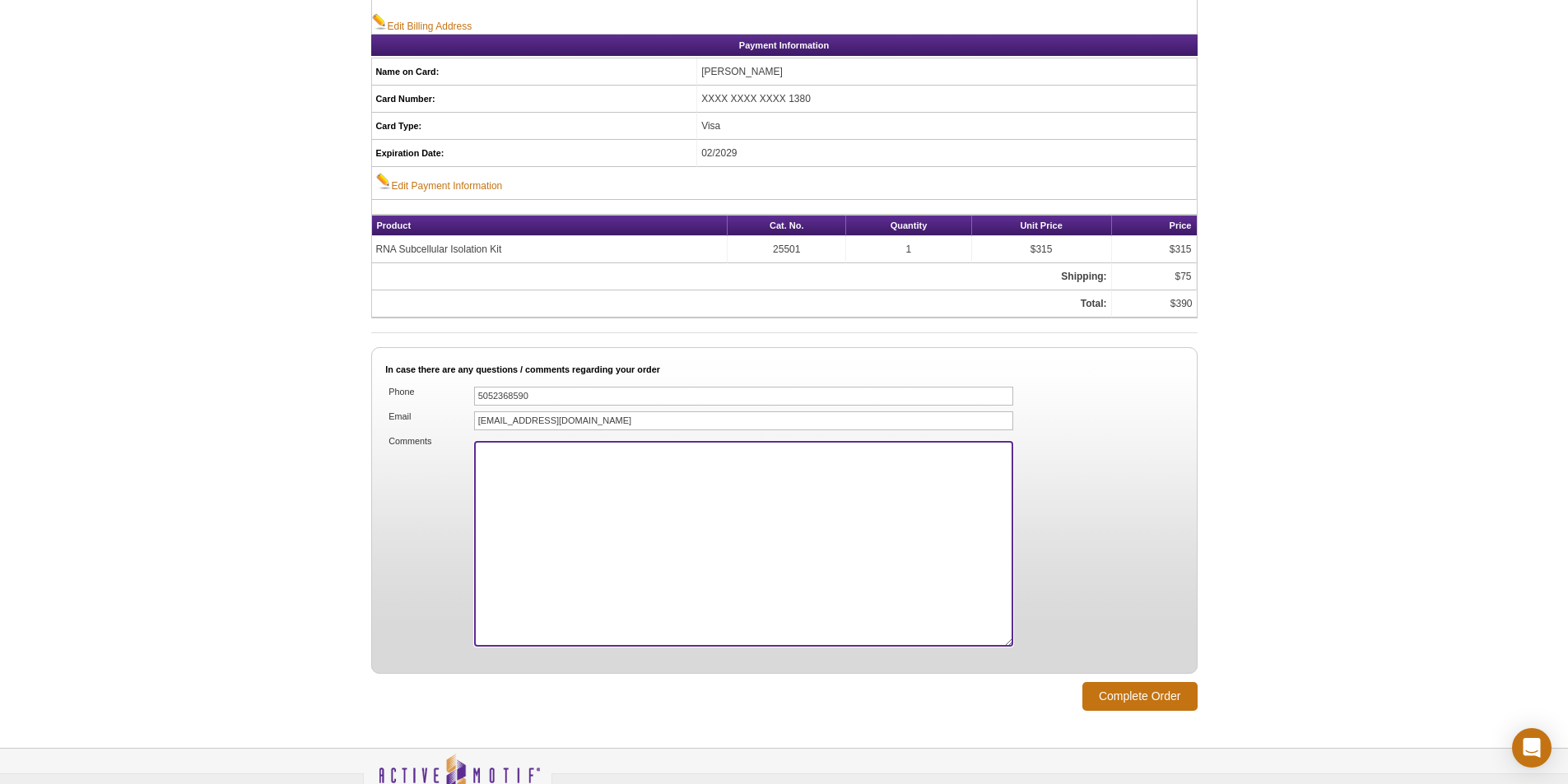
click at [537, 458] on textarea "Comments" at bounding box center [745, 544] width 540 height 206
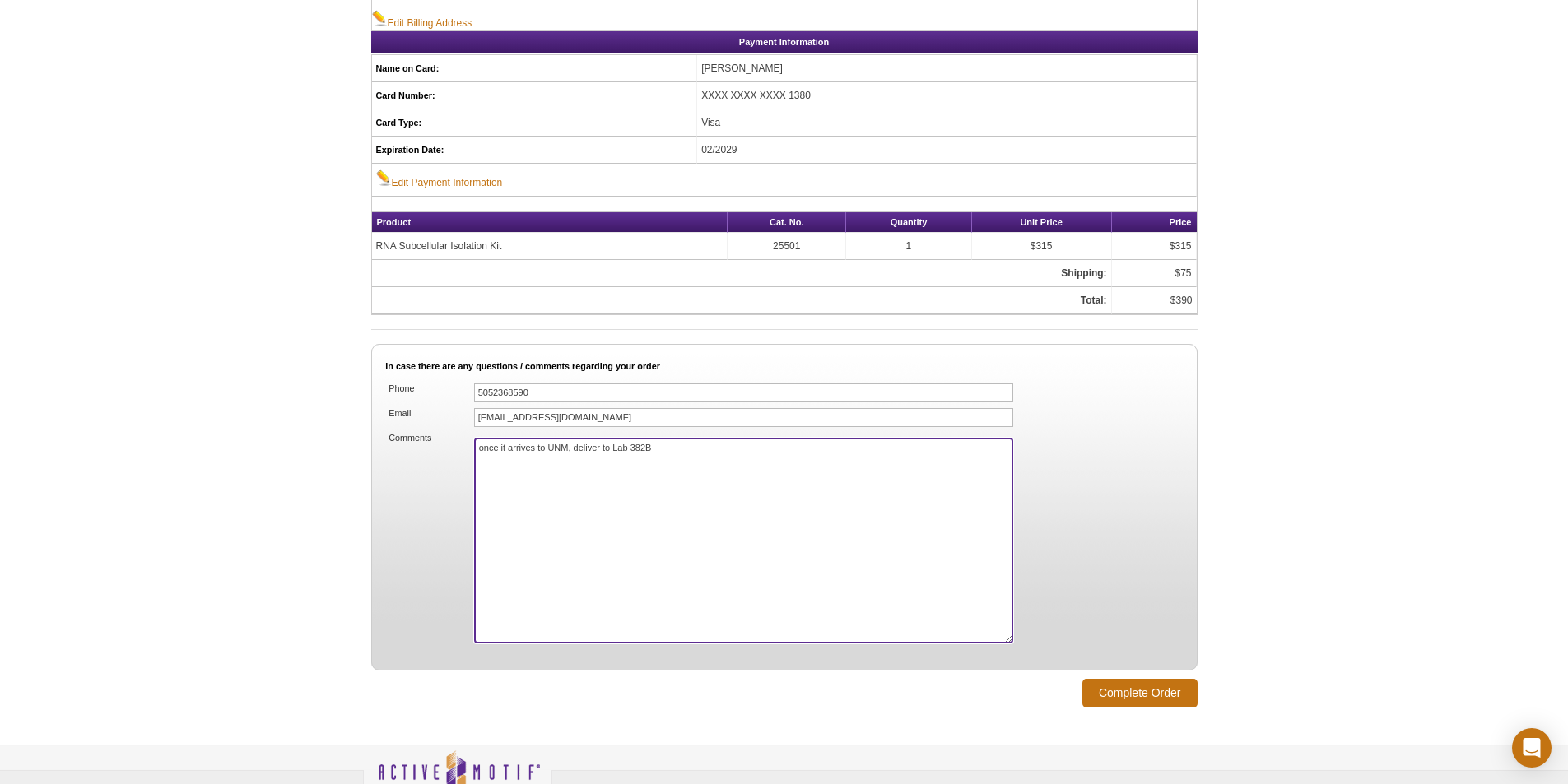
scroll to position [929, 0]
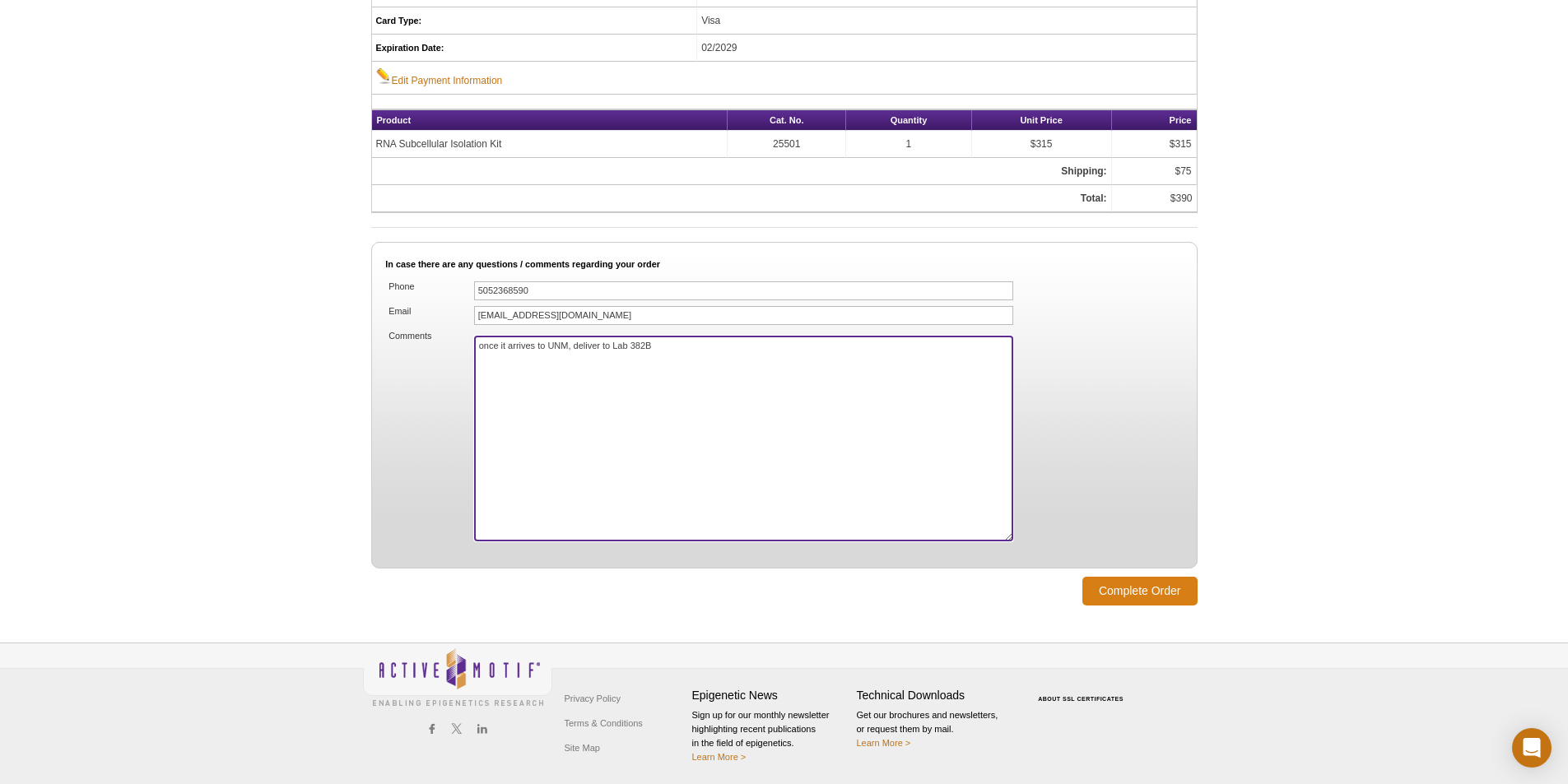
type textarea "once it arrives to UNM, deliver to Lab 382B"
click at [1129, 592] on input "Complete Order" at bounding box center [1140, 590] width 116 height 29
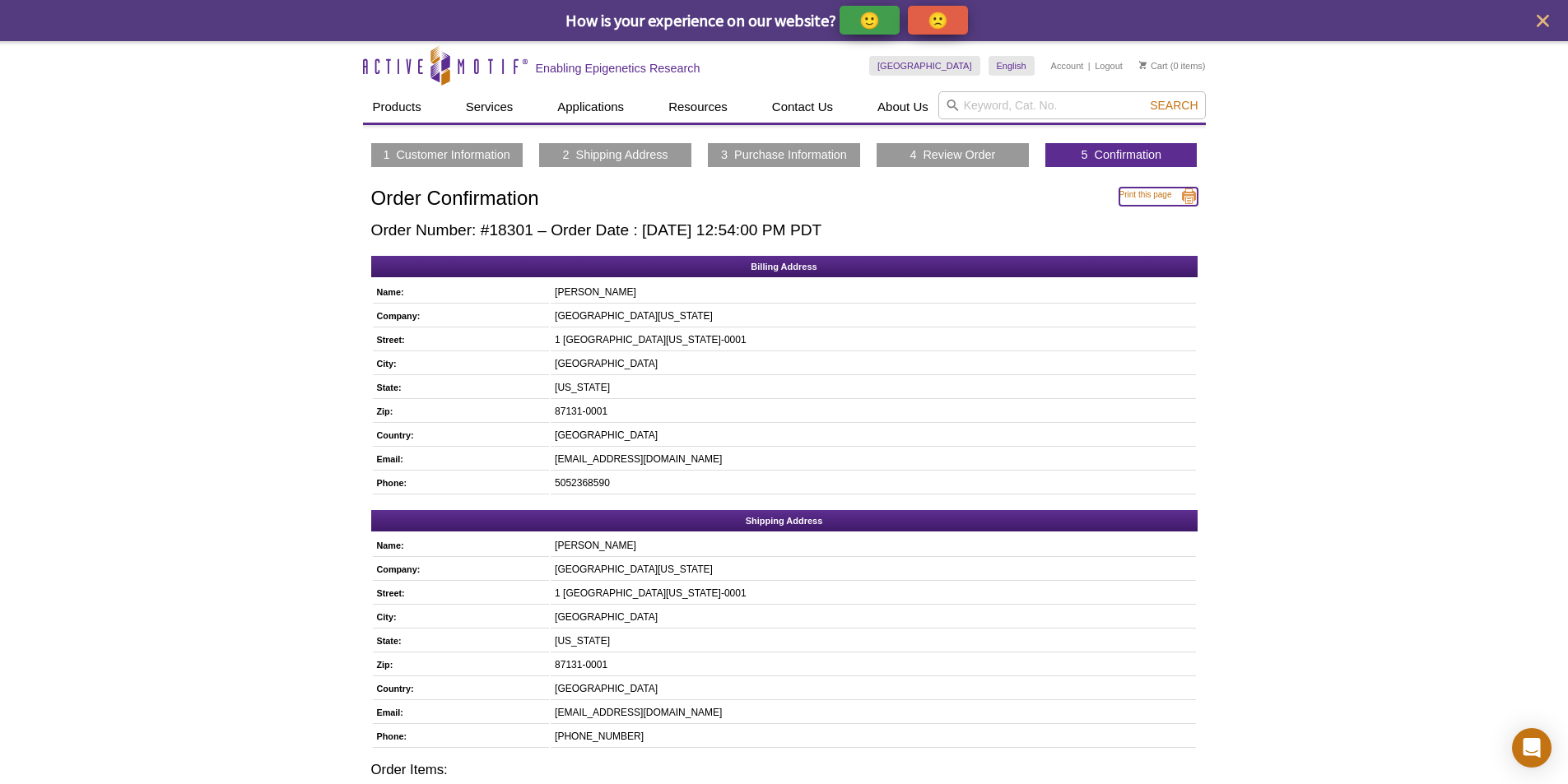
click at [1156, 197] on link "Print this page" at bounding box center [1158, 197] width 78 height 18
click at [1107, 61] on link "Logout" at bounding box center [1109, 66] width 28 height 12
